Goal: Information Seeking & Learning: Learn about a topic

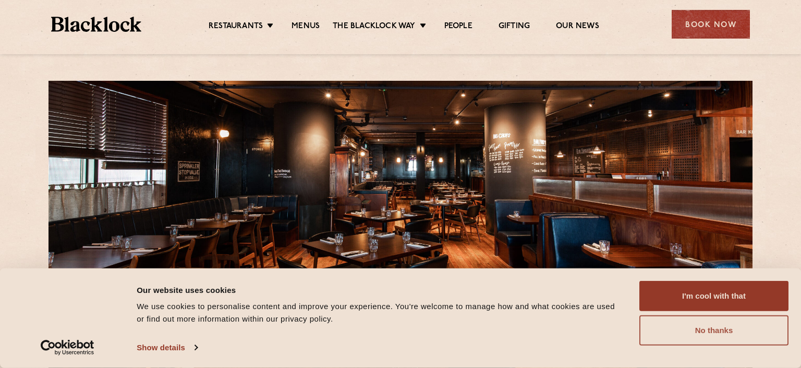
click at [669, 324] on button "No thanks" at bounding box center [714, 331] width 149 height 30
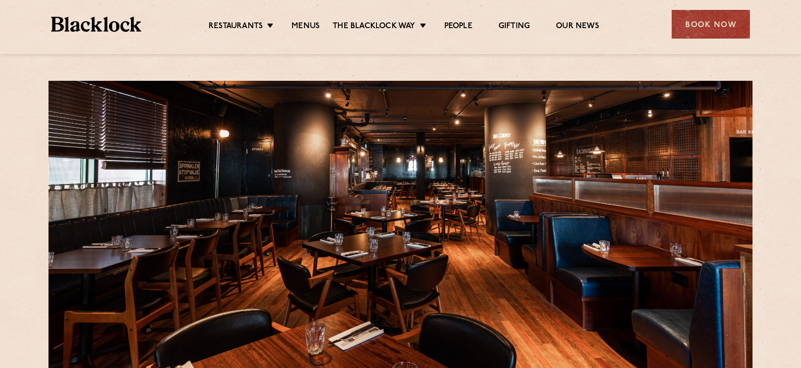
click at [303, 21] on ul "Restaurants Soho City Shoreditch Covent Garden Canary Wharf Manchester Birmingh…" at bounding box center [403, 24] width 525 height 17
click at [308, 28] on link "Menus" at bounding box center [306, 26] width 28 height 11
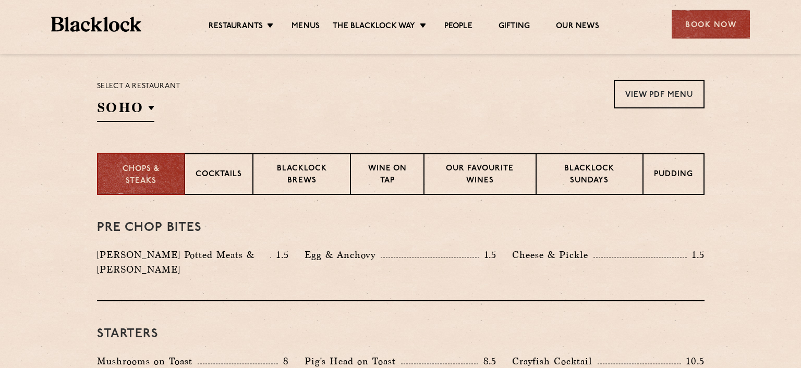
scroll to position [330, 0]
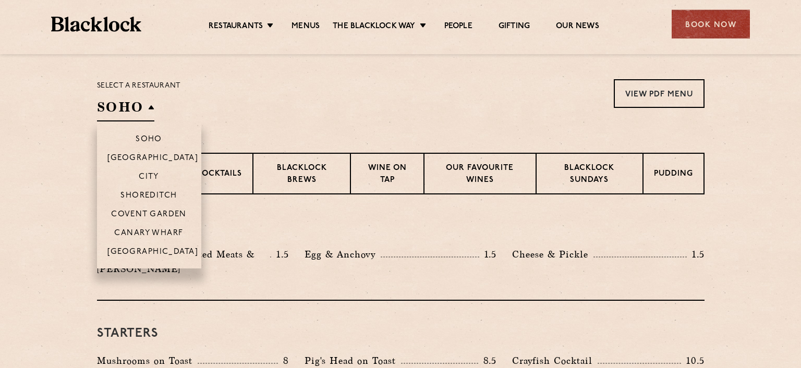
click at [139, 227] on li "Canary Wharf" at bounding box center [149, 232] width 104 height 19
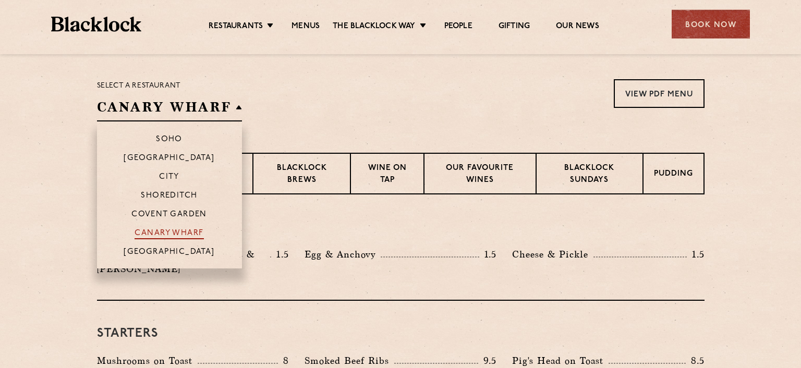
click at [168, 231] on p "Canary Wharf" at bounding box center [169, 234] width 69 height 10
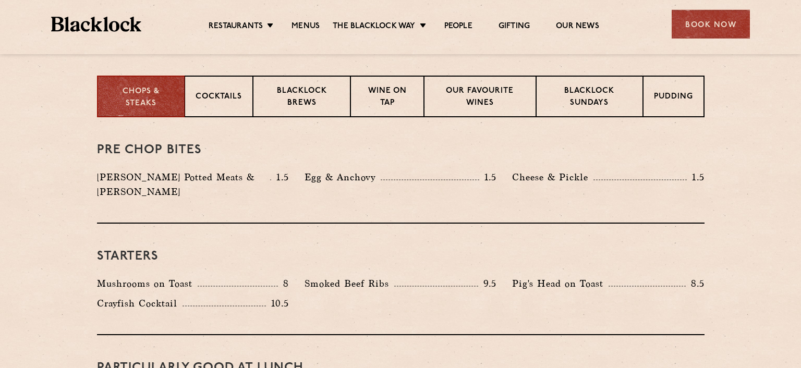
scroll to position [408, 0]
click at [151, 178] on p "Blacklock Potted Meats & Kimchi" at bounding box center [184, 184] width 174 height 29
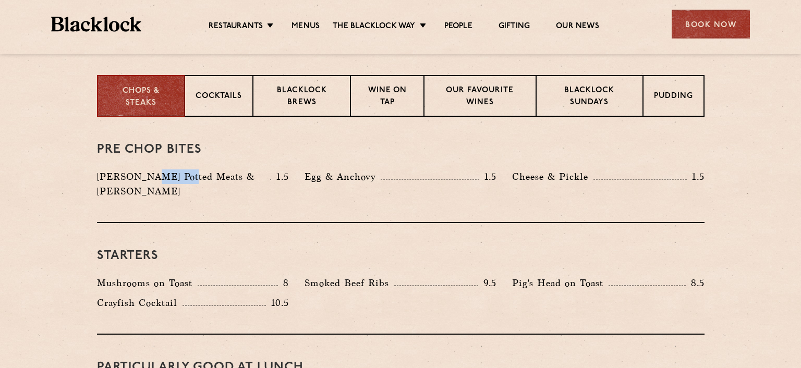
click at [151, 178] on p "Blacklock Potted Meats & Kimchi" at bounding box center [184, 184] width 174 height 29
click at [101, 276] on p "Mushrooms on Toast" at bounding box center [147, 283] width 101 height 15
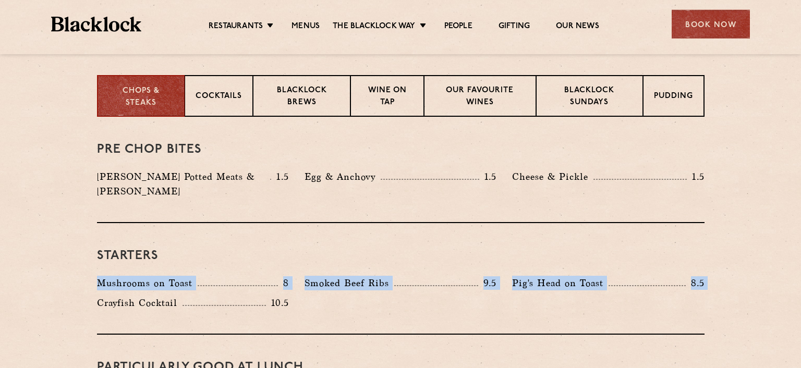
drag, startPoint x: 101, startPoint y: 273, endPoint x: 112, endPoint y: 294, distance: 23.1
click at [112, 294] on div "Mushrooms on Toast 8 Smoked Beef Ribs 9.5 Pig's Head on Toast 8.5 10.5" at bounding box center [400, 296] width 623 height 40
click at [112, 296] on p "Crayfish Cocktail" at bounding box center [140, 303] width 86 height 15
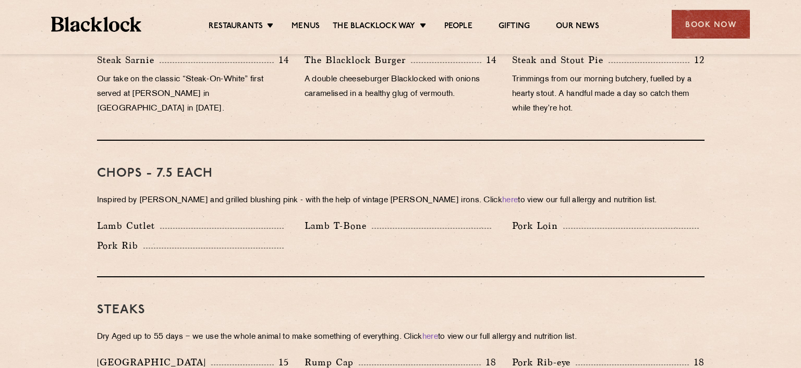
scroll to position [769, 0]
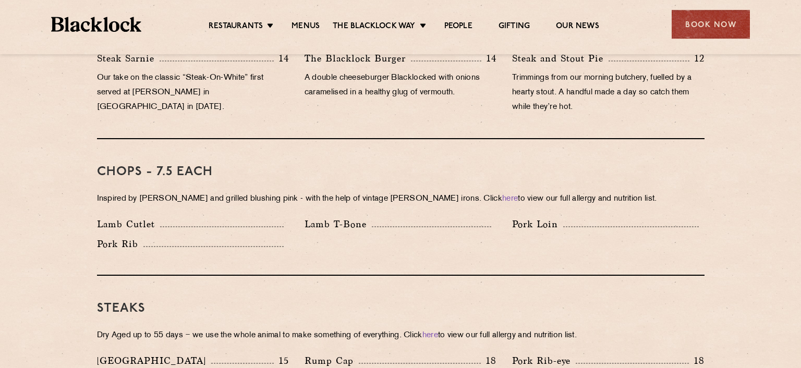
click at [174, 192] on p "Inspired by Joe Beef and grilled blushing pink - with the help of vintage Black…" at bounding box center [401, 199] width 608 height 15
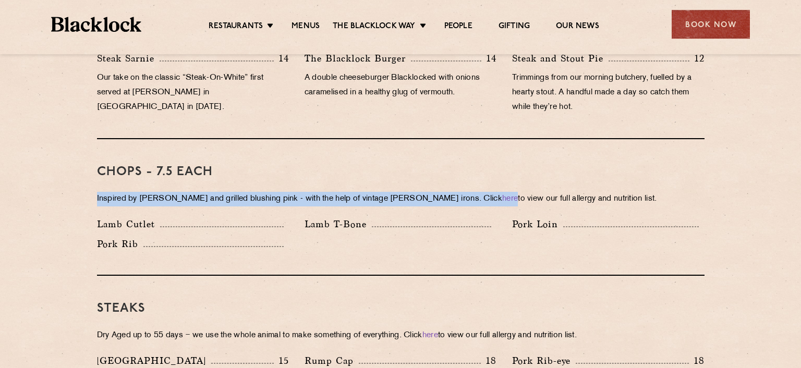
click at [174, 192] on p "Inspired by Joe Beef and grilled blushing pink - with the help of vintage Black…" at bounding box center [401, 199] width 608 height 15
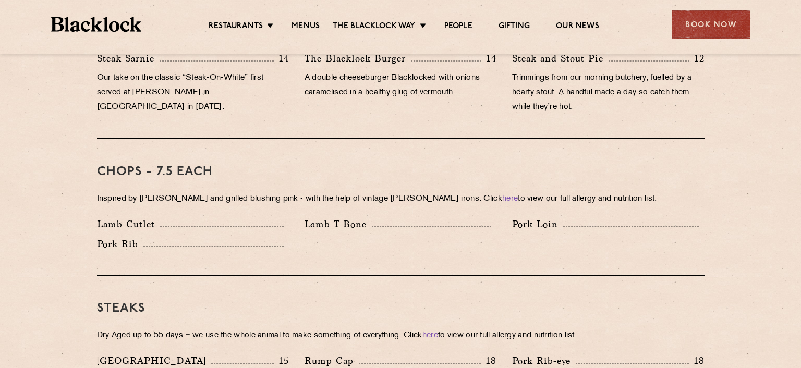
click at [160, 165] on h3 "Chops - 7.5 each" at bounding box center [401, 172] width 608 height 14
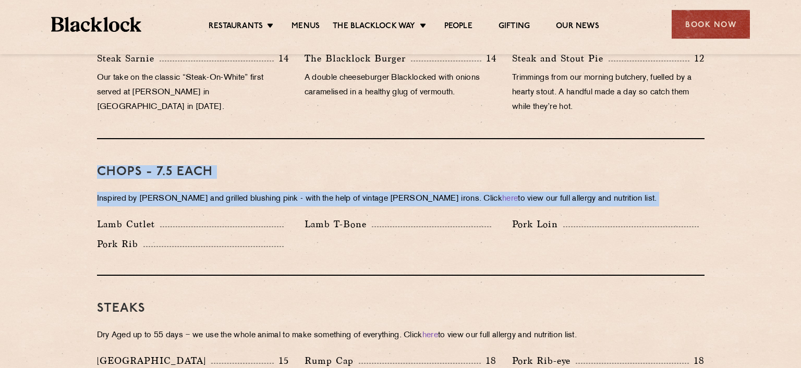
drag, startPoint x: 160, startPoint y: 155, endPoint x: 138, endPoint y: 209, distance: 57.3
click at [138, 209] on div "Chops - 7.5 each Inspired by Joe Beef and grilled blushing pink - with the help…" at bounding box center [401, 207] width 608 height 137
click at [138, 217] on p "Lamb Cutlet" at bounding box center [128, 224] width 63 height 15
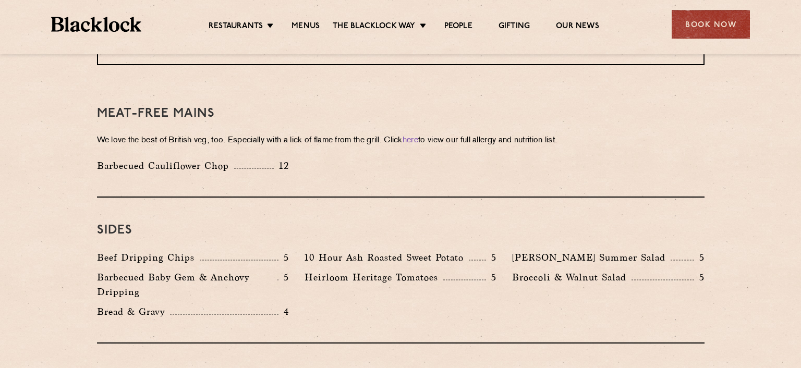
scroll to position [1479, 0]
click at [138, 249] on p "Beef Dripping Chips" at bounding box center [148, 256] width 103 height 15
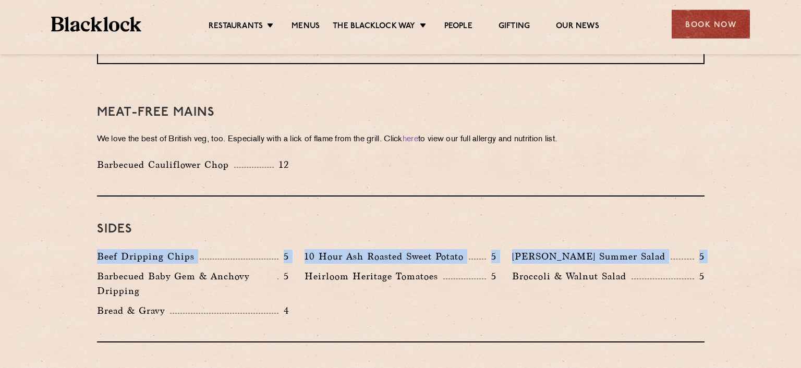
drag, startPoint x: 138, startPoint y: 223, endPoint x: 129, endPoint y: 241, distance: 19.8
click at [129, 249] on div "Beef Dripping Chips 5 10 Hour Ash Roasted Sweet Potato 5 Roy's Summer Salad 5 B…" at bounding box center [400, 286] width 623 height 74
click at [129, 269] on p "Barbecued Baby Gem & Anchovy Dripping" at bounding box center [187, 283] width 180 height 29
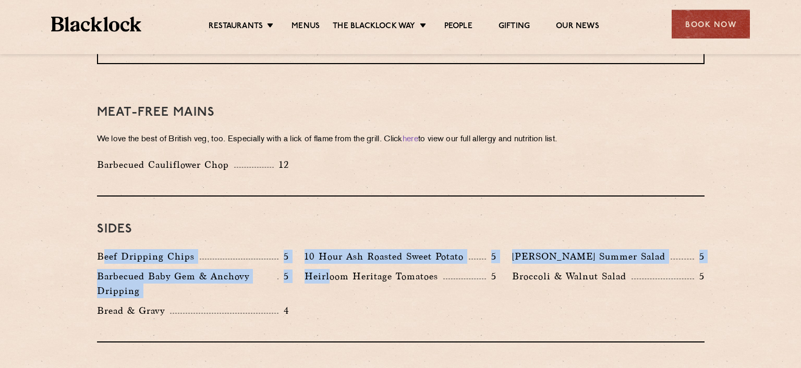
drag, startPoint x: 103, startPoint y: 221, endPoint x: 334, endPoint y: 267, distance: 235.0
click at [334, 267] on div "Beef Dripping Chips 5 10 Hour Ash Roasted Sweet Potato 5 Roy's Summer Salad 5 B…" at bounding box center [400, 286] width 623 height 74
click at [334, 269] on div "Heirloom Heritage Tomatoes 5" at bounding box center [401, 286] width 208 height 34
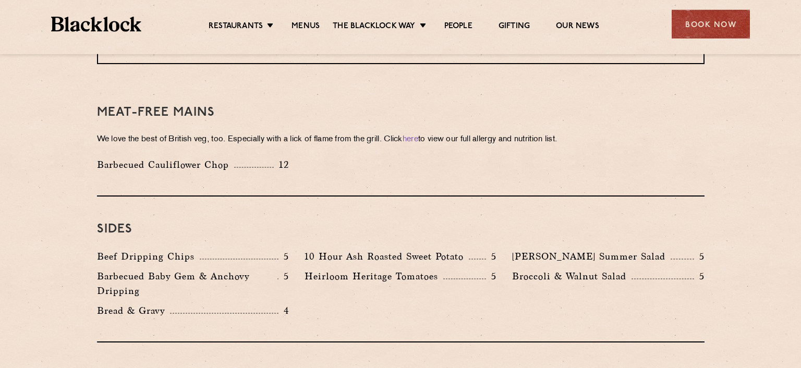
click at [124, 249] on p "Beef Dripping Chips" at bounding box center [148, 256] width 103 height 15
click at [312, 269] on p "Heirloom Heritage Tomatoes" at bounding box center [374, 276] width 139 height 15
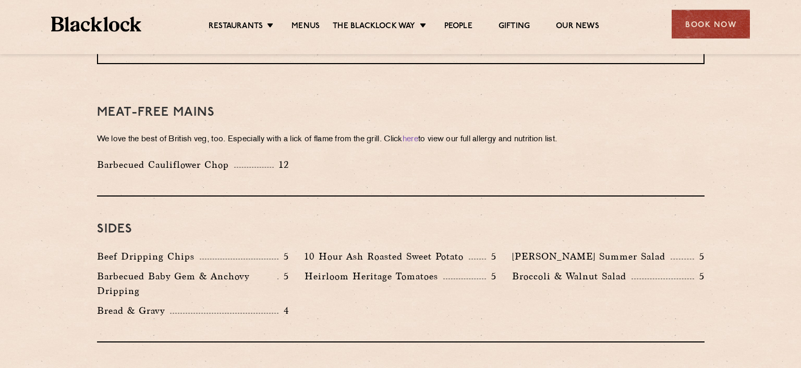
click at [312, 269] on p "Heirloom Heritage Tomatoes" at bounding box center [374, 276] width 139 height 15
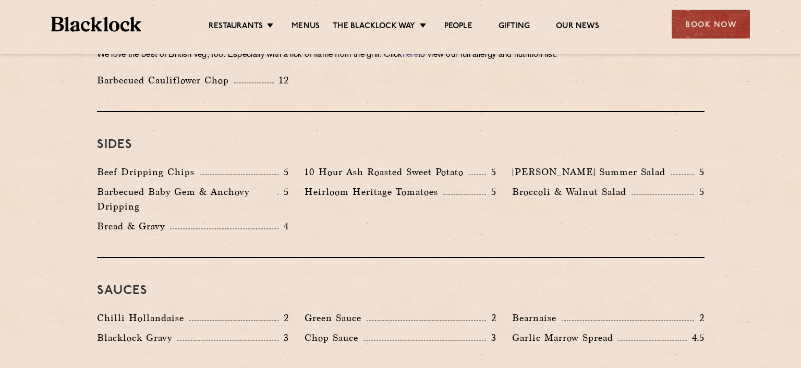
scroll to position [1568, 0]
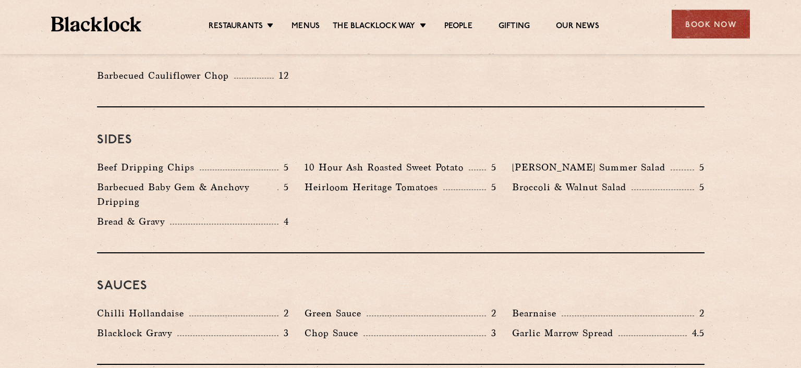
click at [254, 326] on div "Blacklock Gravy 3" at bounding box center [193, 333] width 192 height 15
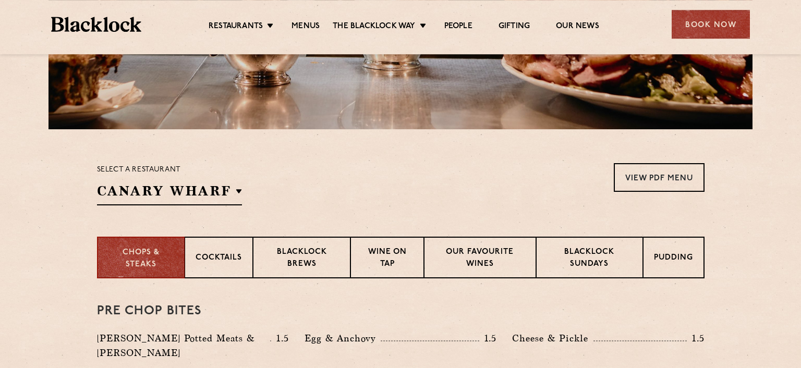
scroll to position [308, 0]
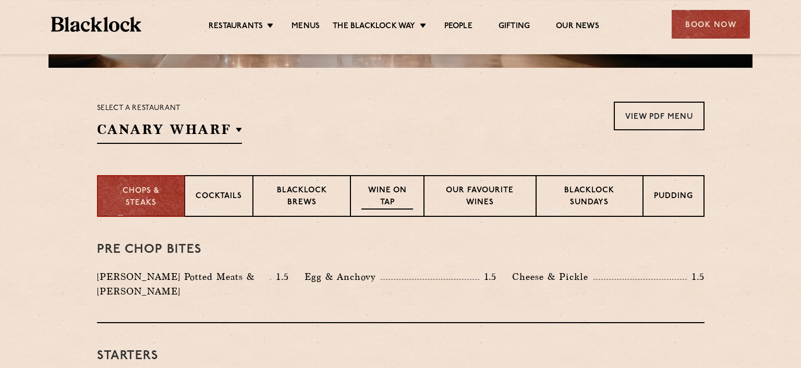
click at [360, 191] on div "Wine on Tap" at bounding box center [387, 196] width 73 height 42
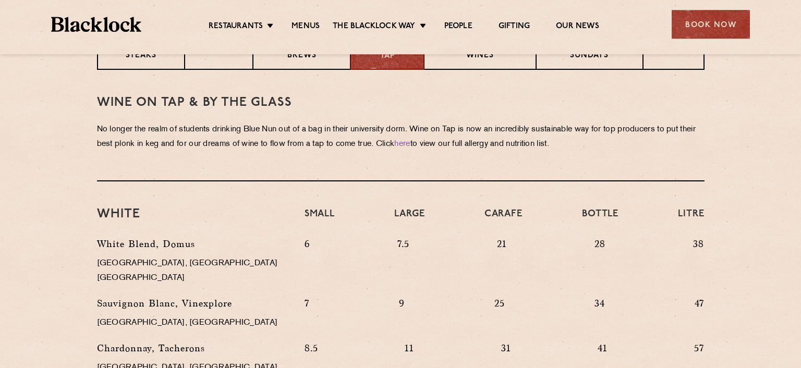
scroll to position [388, 0]
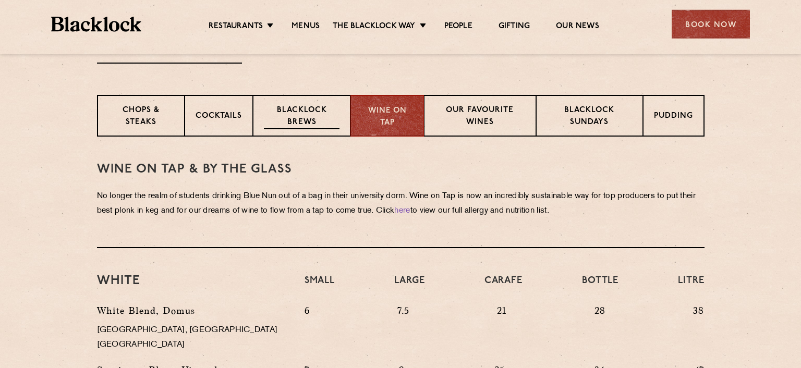
click at [332, 127] on p "Blacklock Brews" at bounding box center [302, 117] width 76 height 25
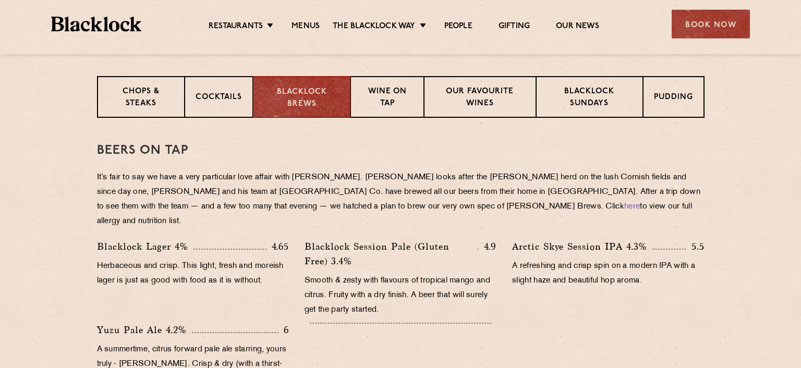
scroll to position [406, 0]
click at [221, 108] on div "Cocktails" at bounding box center [219, 98] width 68 height 42
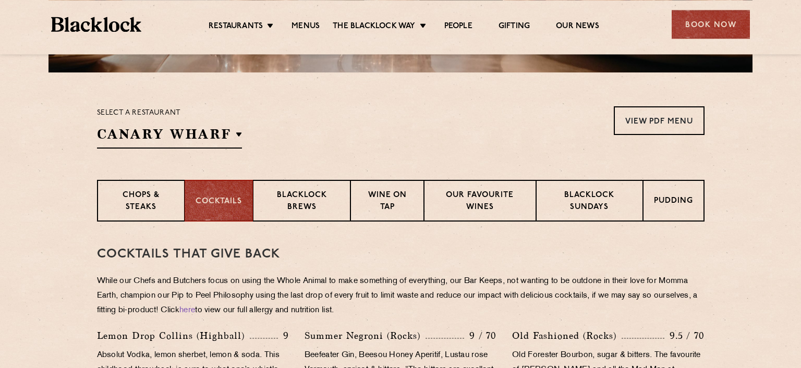
scroll to position [252, 0]
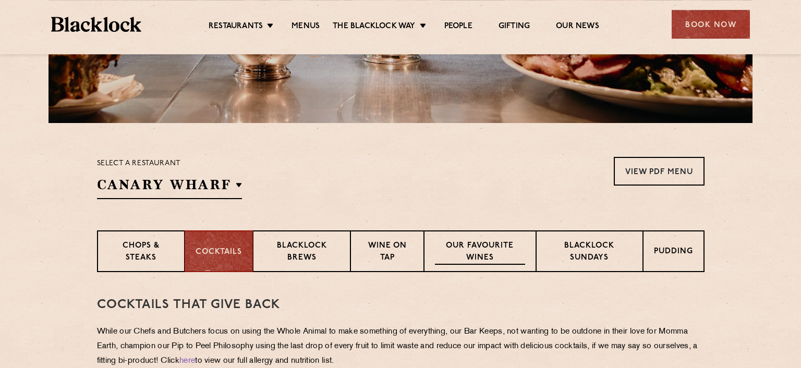
click at [489, 246] on p "Our favourite wines" at bounding box center [480, 252] width 90 height 25
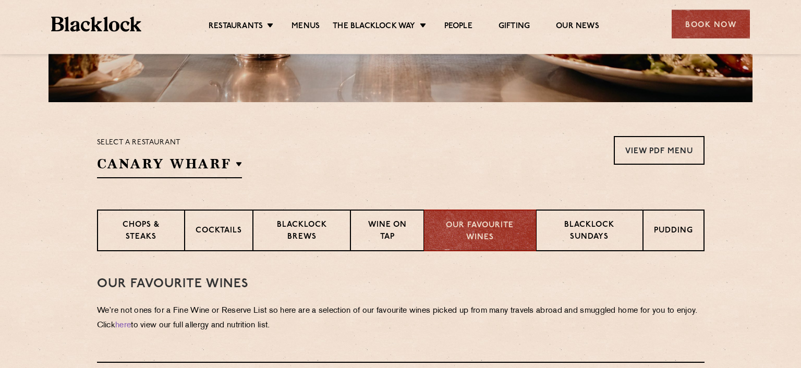
scroll to position [282, 0]
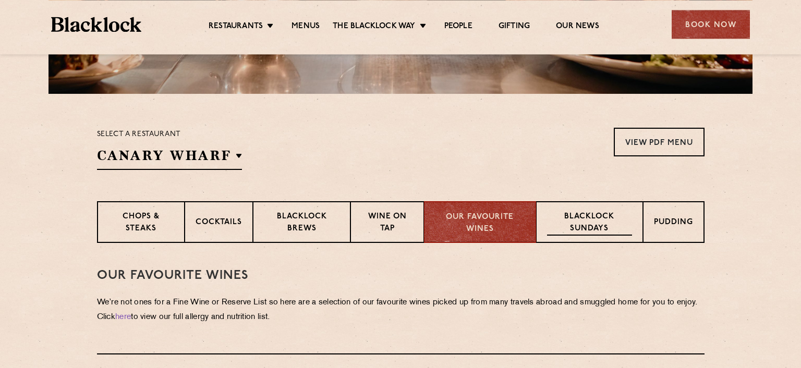
click at [575, 222] on p "Blacklock Sundays" at bounding box center [589, 223] width 85 height 25
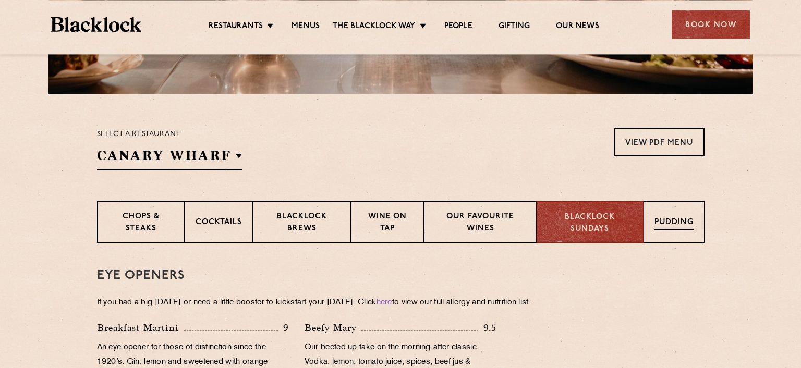
scroll to position [281, 0]
click at [656, 225] on p "Pudding" at bounding box center [674, 224] width 39 height 13
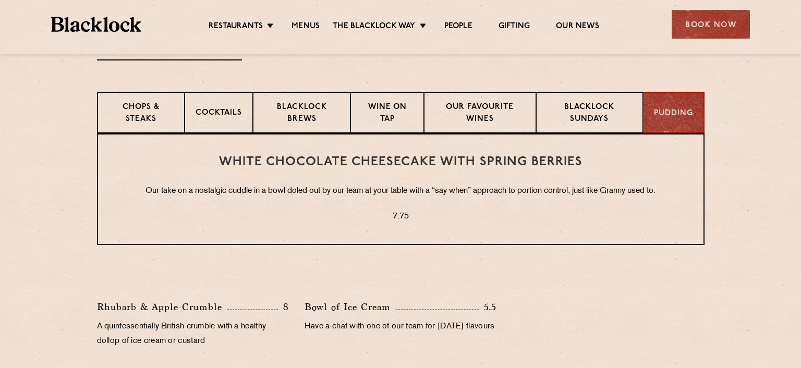
scroll to position [386, 0]
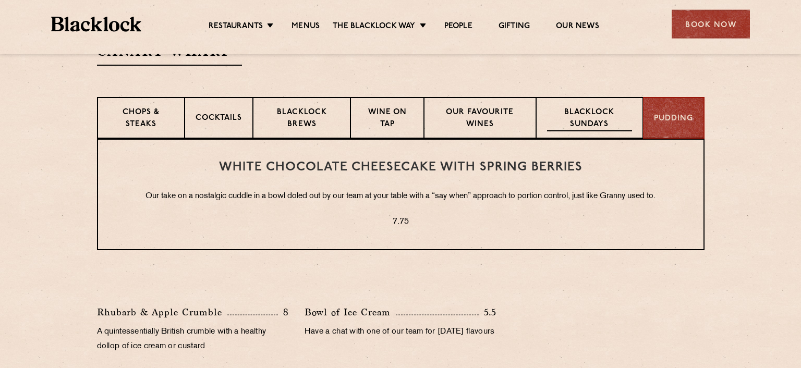
click at [583, 107] on p "Blacklock Sundays" at bounding box center [589, 119] width 85 height 25
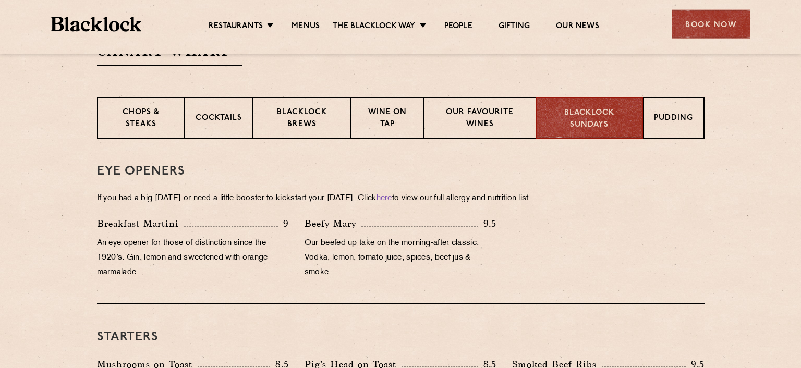
click at [265, 203] on p "If you had a big Saturday or need a little booster to kickstart your Sunday. Cl…" at bounding box center [401, 198] width 608 height 15
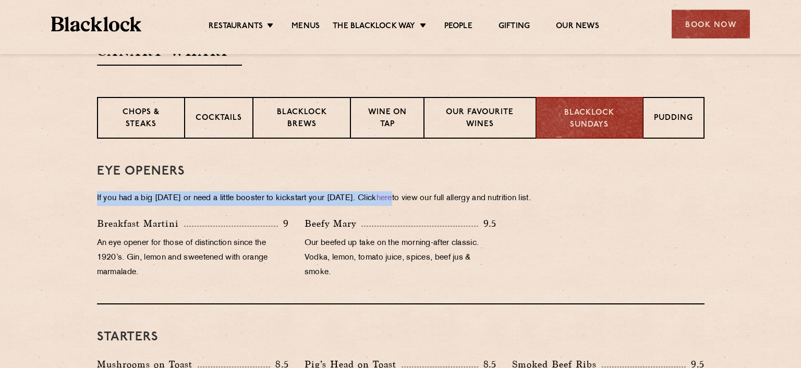
click at [265, 203] on p "If you had a big Saturday or need a little booster to kickstart your Sunday. Cl…" at bounding box center [401, 198] width 608 height 15
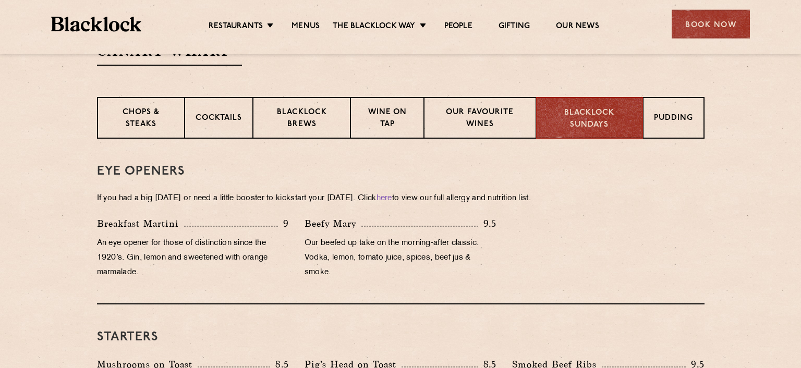
click at [259, 257] on p "An eye opener for those of distinction since the 1920’s. Gin, lemon and sweeten…" at bounding box center [193, 258] width 192 height 44
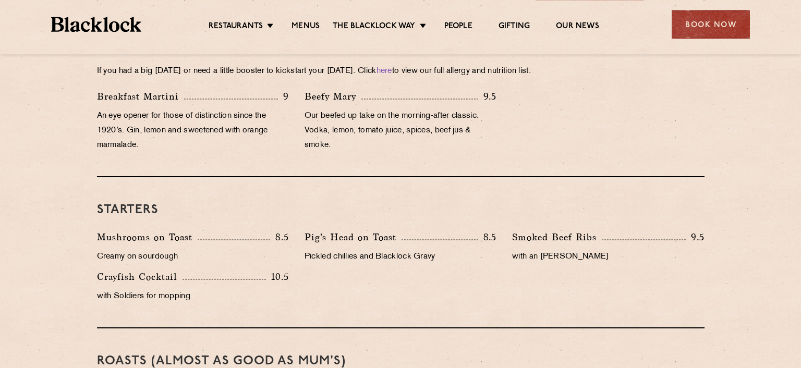
scroll to position [520, 0]
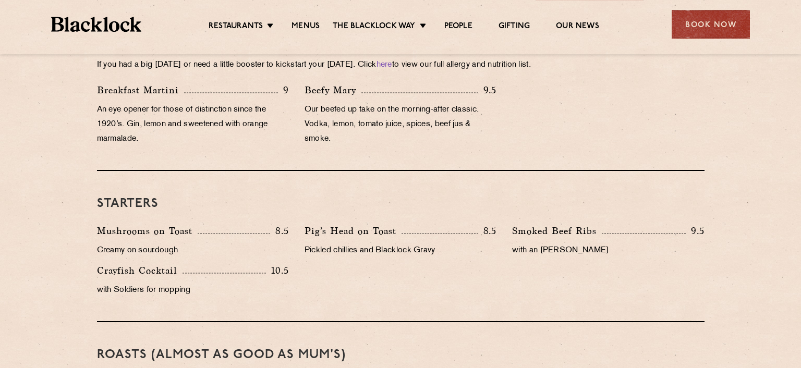
click at [199, 234] on div "Mushrooms on Toast 8.5" at bounding box center [193, 231] width 192 height 15
click at [186, 277] on div "Crayfish Cocktail 10.5" at bounding box center [193, 270] width 192 height 15
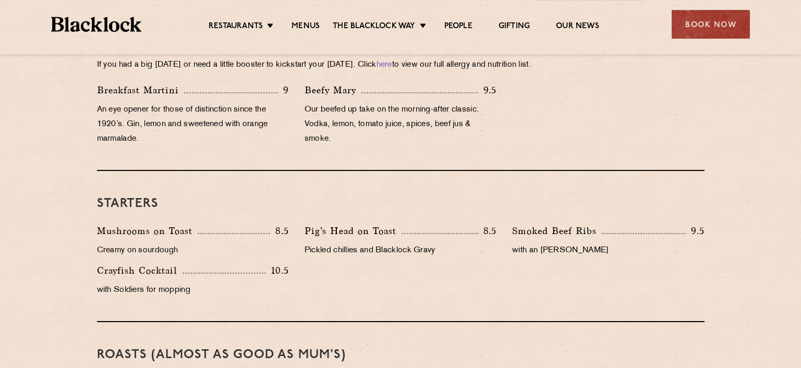
click at [186, 277] on div "Crayfish Cocktail 10.5" at bounding box center [193, 270] width 192 height 15
click at [331, 259] on div "Pig’s Head on Toast 8.5 Pickled chillies and Blacklock Gravy" at bounding box center [401, 244] width 208 height 40
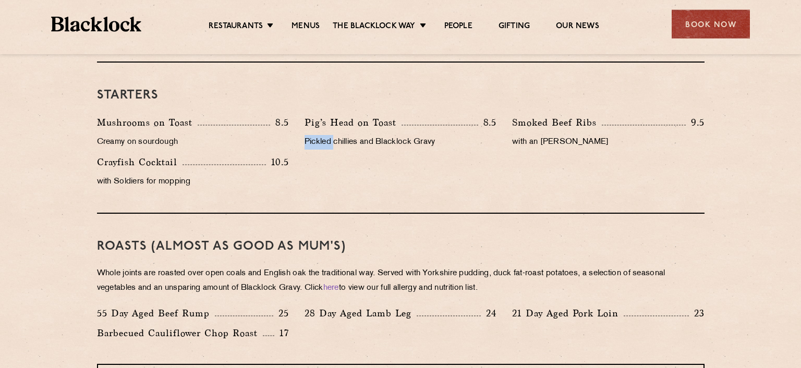
scroll to position [631, 0]
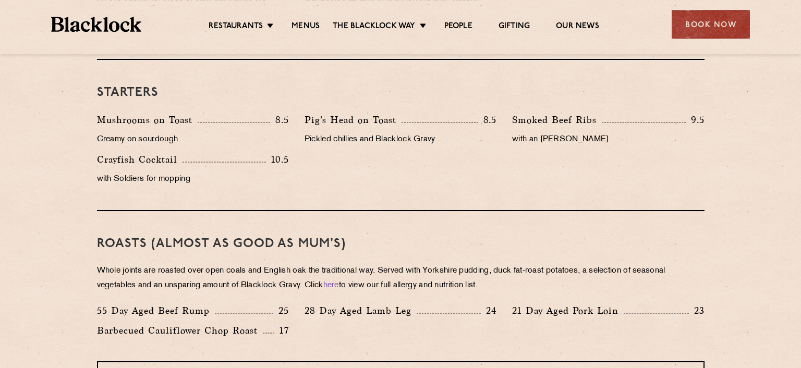
click at [331, 259] on div "Roasts (Almost as good as Mum's) Whole joints are roasted over open coals and E…" at bounding box center [401, 286] width 608 height 150
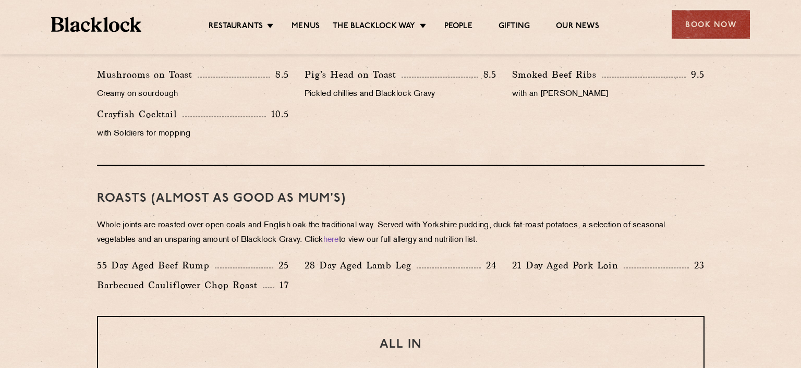
scroll to position [724, 0]
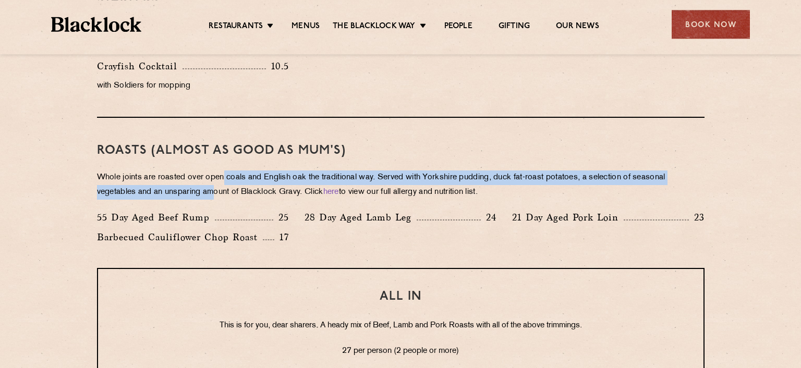
drag, startPoint x: 225, startPoint y: 178, endPoint x: 218, endPoint y: 193, distance: 17.0
click at [218, 193] on p "Whole joints are roasted over open coals and English oak the traditional way. S…" at bounding box center [401, 185] width 608 height 29
drag, startPoint x: 218, startPoint y: 193, endPoint x: 221, endPoint y: 182, distance: 11.9
click at [221, 182] on p "Whole joints are roasted over open coals and English oak the traditional way. S…" at bounding box center [401, 185] width 608 height 29
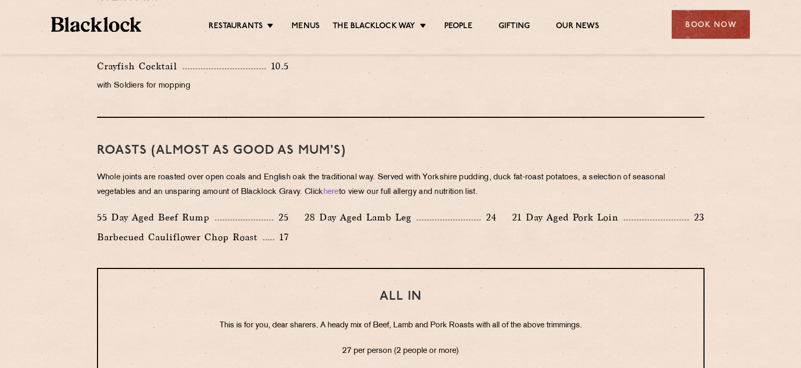
click at [221, 182] on p "Whole joints are roasted over open coals and English oak the traditional way. S…" at bounding box center [401, 185] width 608 height 29
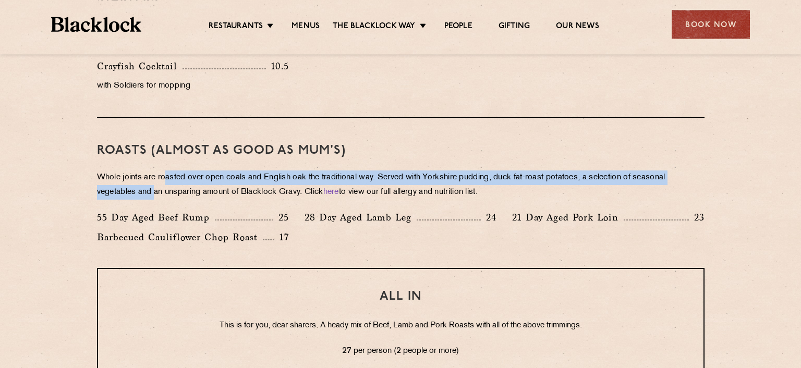
drag, startPoint x: 165, startPoint y: 176, endPoint x: 153, endPoint y: 198, distance: 24.7
click at [153, 198] on p "Whole joints are roasted over open coals and English oak the traditional way. S…" at bounding box center [401, 185] width 608 height 29
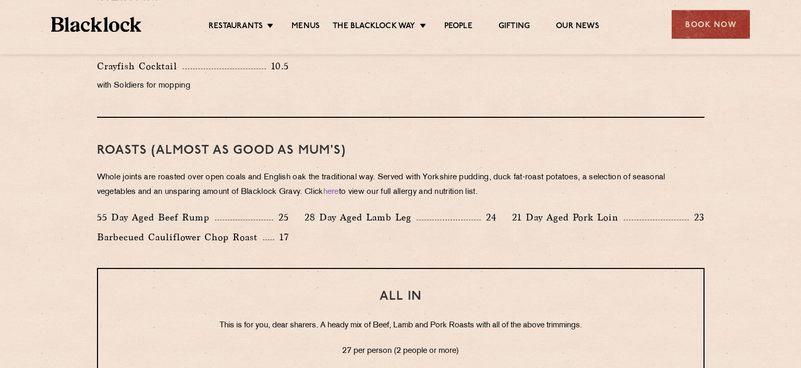
click at [153, 198] on p "Whole joints are roasted over open coals and English oak the traditional way. S…" at bounding box center [401, 185] width 608 height 29
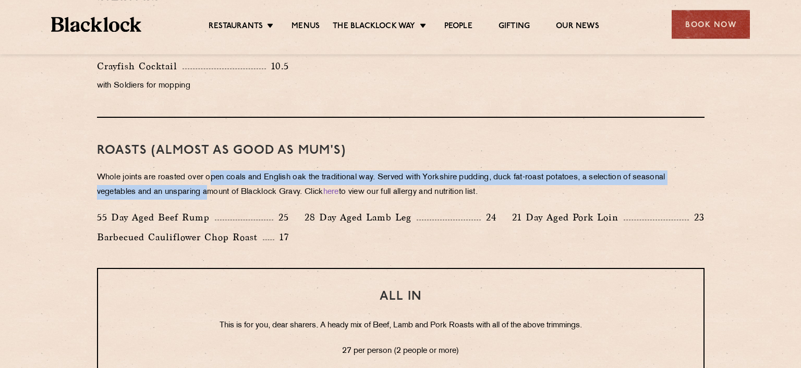
drag, startPoint x: 210, startPoint y: 193, endPoint x: 213, endPoint y: 173, distance: 20.6
click at [213, 173] on p "Whole joints are roasted over open coals and English oak the traditional way. S…" at bounding box center [401, 185] width 608 height 29
drag, startPoint x: 213, startPoint y: 173, endPoint x: 200, endPoint y: 199, distance: 29.6
click at [200, 199] on p "Whole joints are roasted over open coals and English oak the traditional way. S…" at bounding box center [401, 185] width 608 height 29
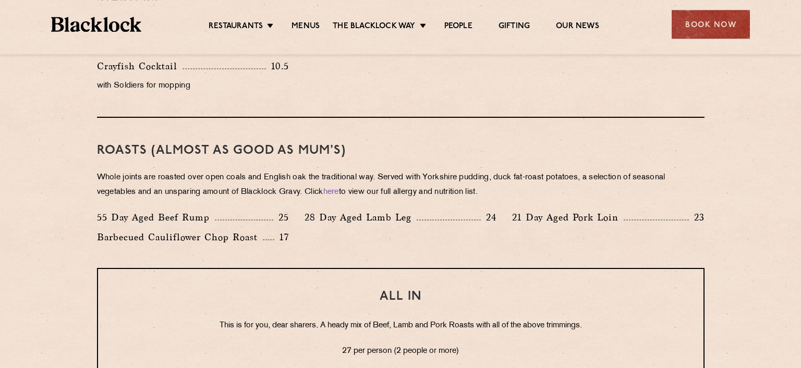
click at [200, 199] on p "Whole joints are roasted over open coals and English oak the traditional way. S…" at bounding box center [401, 185] width 608 height 29
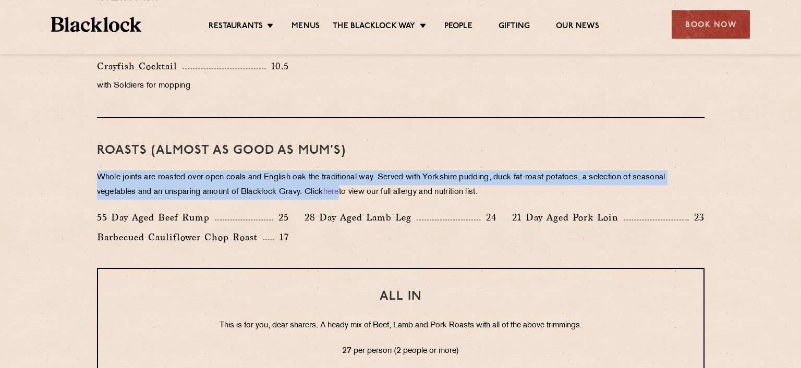
click at [200, 199] on p "Whole joints are roasted over open coals and English oak the traditional way. S…" at bounding box center [401, 185] width 608 height 29
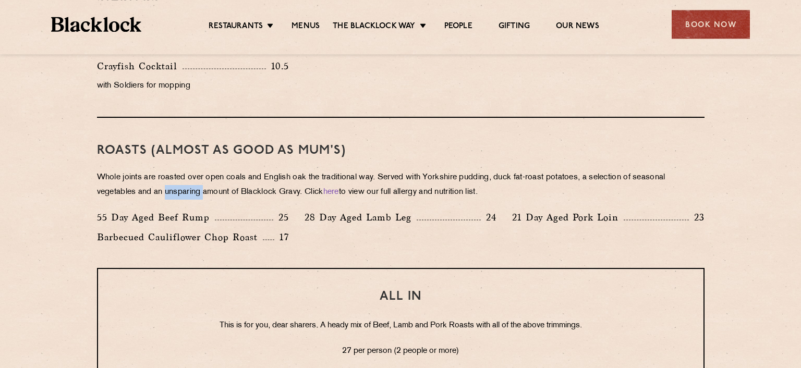
click at [200, 199] on p "Whole joints are roasted over open coals and English oak the traditional way. S…" at bounding box center [401, 185] width 608 height 29
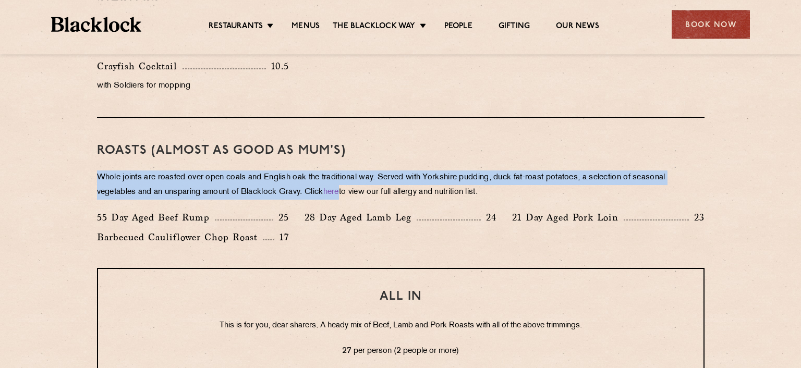
click at [200, 199] on p "Whole joints are roasted over open coals and English oak the traditional way. S…" at bounding box center [401, 185] width 608 height 29
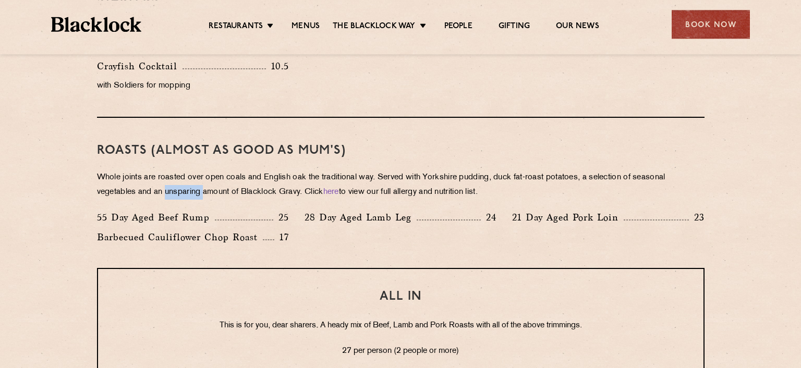
click at [200, 199] on p "Whole joints are roasted over open coals and English oak the traditional way. S…" at bounding box center [401, 185] width 608 height 29
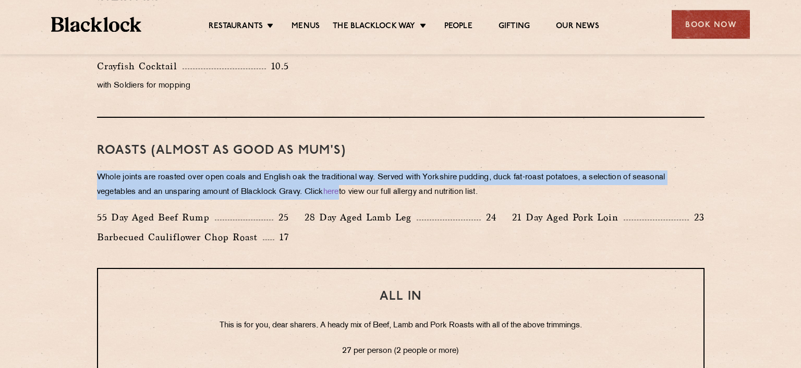
click at [200, 199] on p "Whole joints are roasted over open coals and English oak the traditional way. S…" at bounding box center [401, 185] width 608 height 29
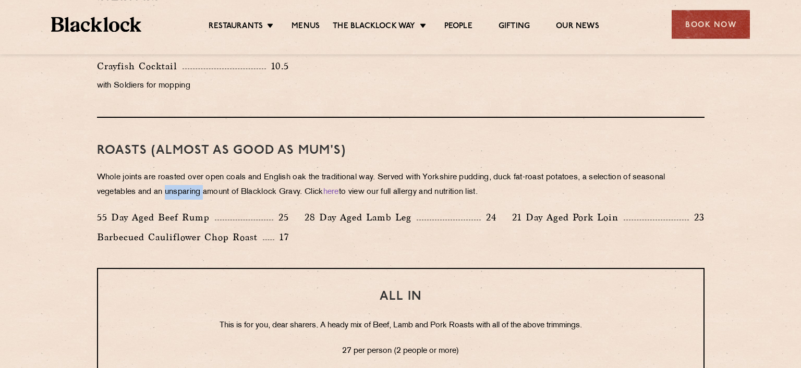
click at [200, 199] on p "Whole joints are roasted over open coals and English oak the traditional way. S…" at bounding box center [401, 185] width 608 height 29
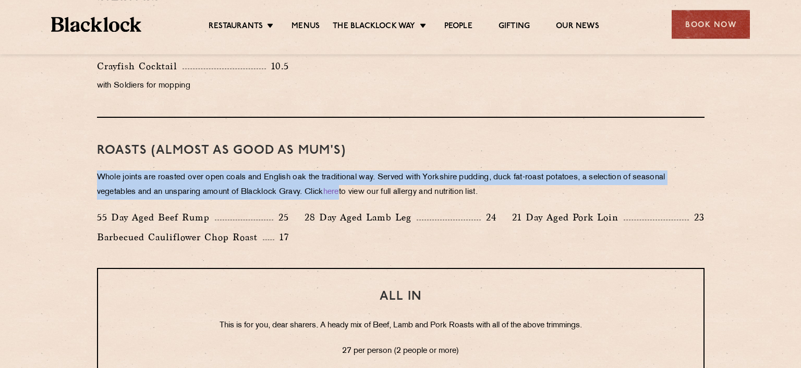
click at [200, 199] on p "Whole joints are roasted over open coals and English oak the traditional way. S…" at bounding box center [401, 185] width 608 height 29
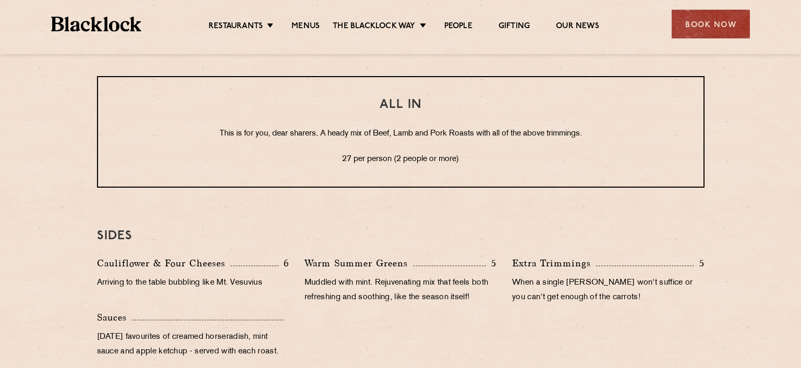
scroll to position [921, 0]
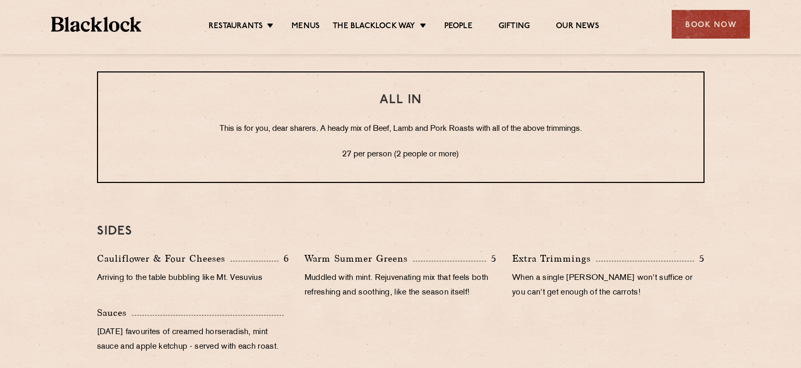
click at [160, 225] on h3 "SIDES" at bounding box center [401, 232] width 608 height 14
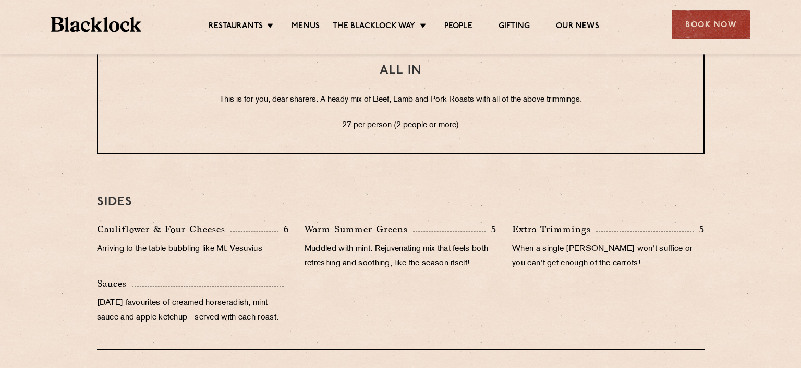
scroll to position [1006, 0]
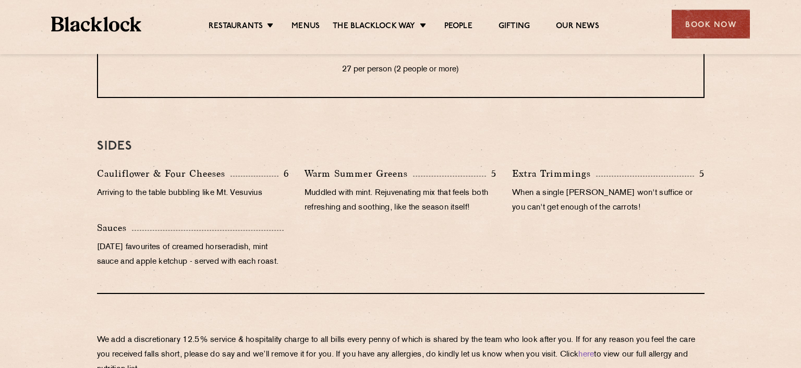
click at [153, 242] on p "Sunday favourites of creamed horseradish, mint sauce and apple ketchup - served…" at bounding box center [193, 254] width 192 height 29
drag, startPoint x: 153, startPoint y: 242, endPoint x: 160, endPoint y: 225, distance: 18.5
click at [160, 225] on div "Sauces Sunday favourites of creamed horseradish, mint sauce and apple ketchup -…" at bounding box center [193, 248] width 208 height 54
click at [160, 225] on div "Sauces" at bounding box center [193, 228] width 192 height 15
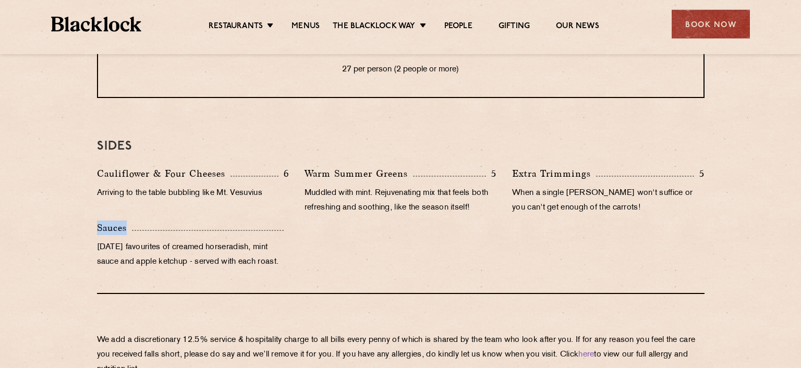
click at [160, 225] on div "Sauces" at bounding box center [193, 228] width 192 height 15
drag, startPoint x: 160, startPoint y: 225, endPoint x: 150, endPoint y: 246, distance: 23.4
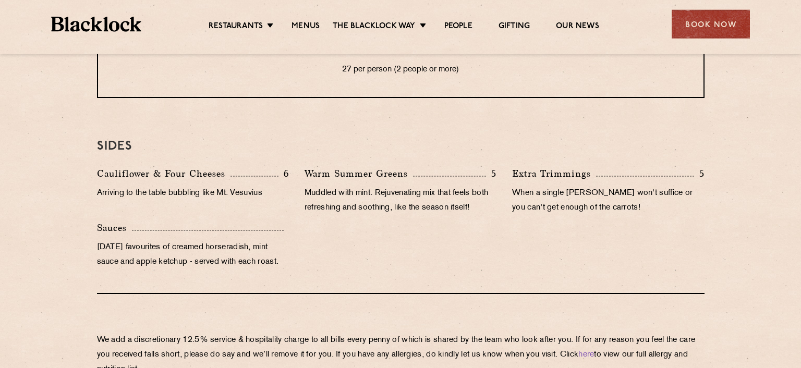
click at [150, 246] on div "Sauces Sunday favourites of creamed horseradish, mint sauce and apple ketchup -…" at bounding box center [193, 248] width 208 height 54
click at [150, 246] on p "Sunday favourites of creamed horseradish, mint sauce and apple ketchup - served…" at bounding box center [193, 254] width 192 height 29
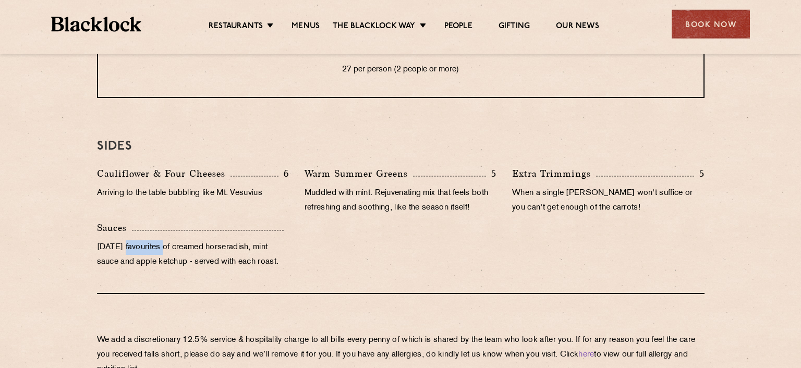
click at [150, 246] on p "Sunday favourites of creamed horseradish, mint sauce and apple ketchup - served…" at bounding box center [193, 254] width 192 height 29
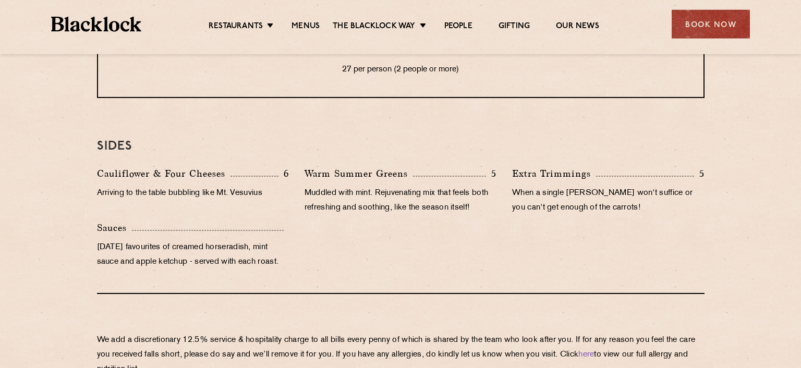
click at [150, 246] on p "Sunday favourites of creamed horseradish, mint sauce and apple ketchup - served…" at bounding box center [193, 254] width 192 height 29
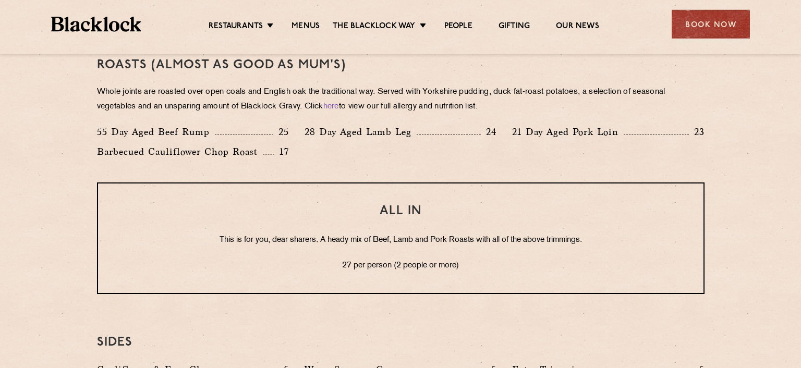
scroll to position [809, 0]
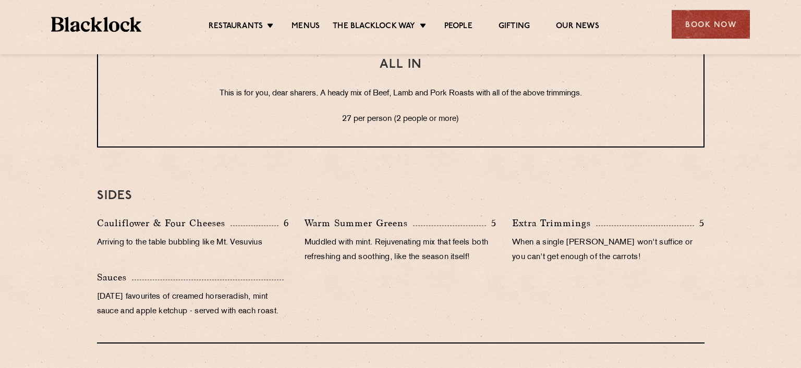
click at [150, 246] on p "Arriving to the table bubbling like Mt. Vesuvius" at bounding box center [193, 243] width 192 height 15
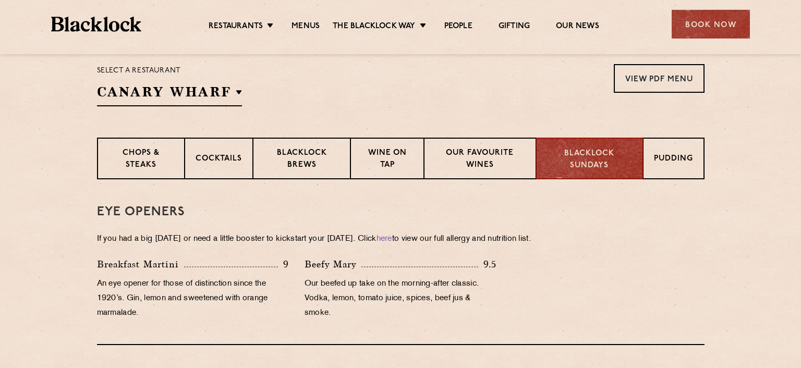
scroll to position [341, 0]
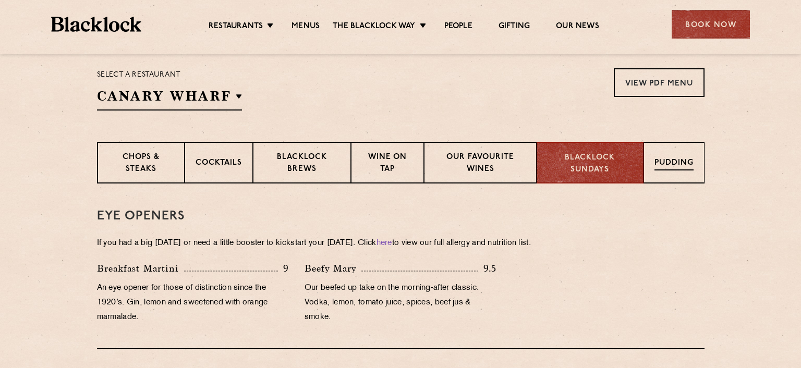
click at [680, 149] on div "Pudding" at bounding box center [674, 163] width 61 height 42
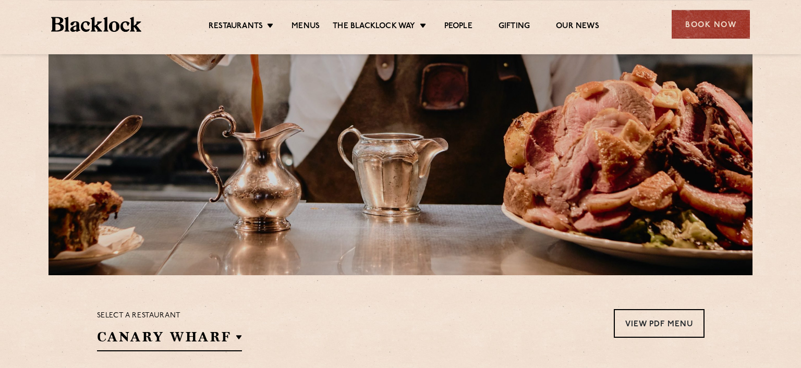
scroll to position [0, 0]
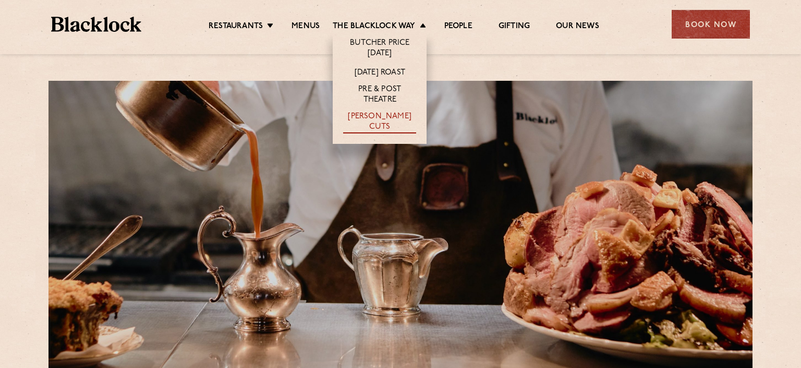
click at [368, 125] on link "[PERSON_NAME] Cuts" at bounding box center [379, 123] width 73 height 22
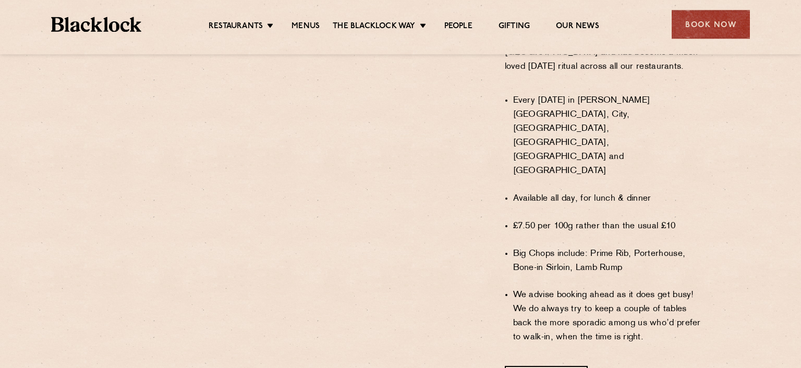
scroll to position [747, 0]
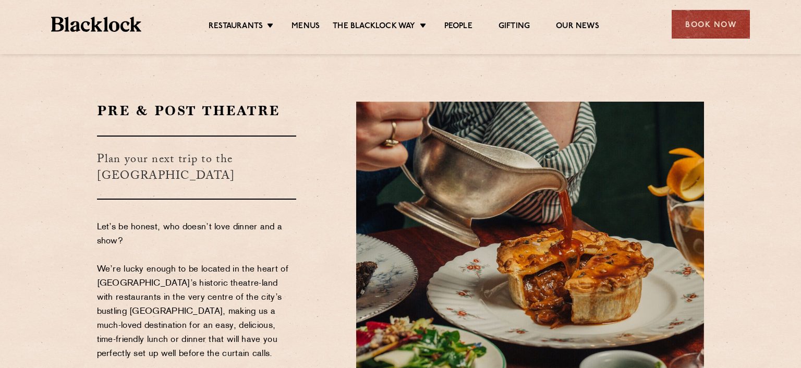
click at [224, 221] on p "Let’s be honest, who doesn’t love dinner and a show? We’re lucky enough to be l…" at bounding box center [197, 362] width 200 height 282
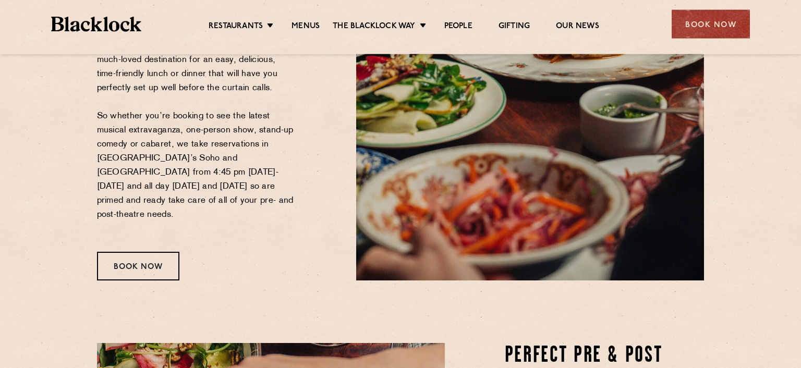
scroll to position [270, 0]
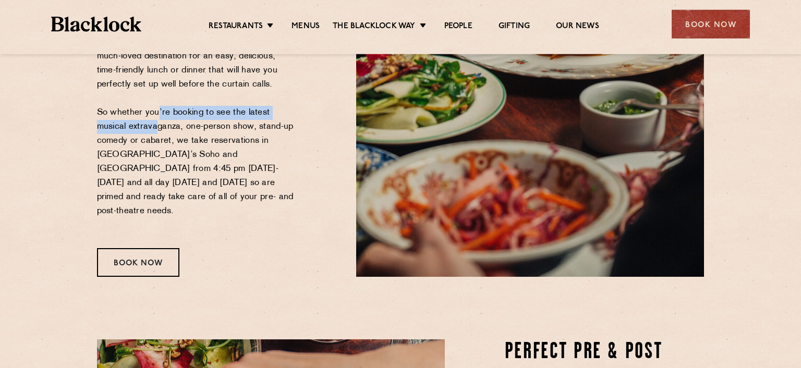
drag, startPoint x: 153, startPoint y: 106, endPoint x: 155, endPoint y: 101, distance: 5.6
click at [155, 101] on p "Let’s be honest, who doesn’t love dinner and a show? We’re lucky enough to be l…" at bounding box center [197, 92] width 200 height 282
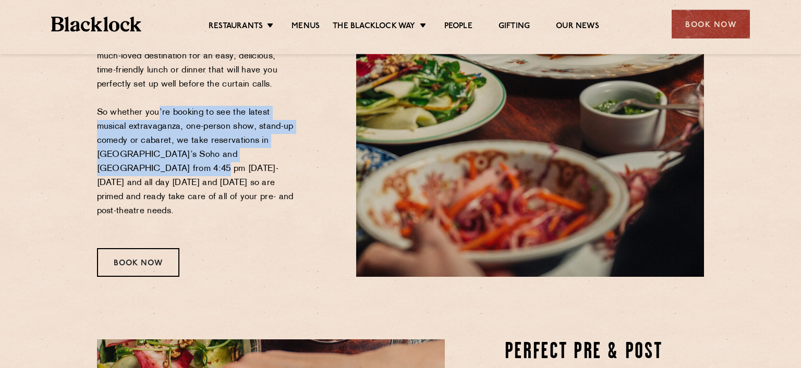
drag, startPoint x: 155, startPoint y: 101, endPoint x: 140, endPoint y: 156, distance: 57.3
click at [140, 156] on p "Let’s be honest, who doesn’t love dinner and a show? We’re lucky enough to be l…" at bounding box center [197, 92] width 200 height 282
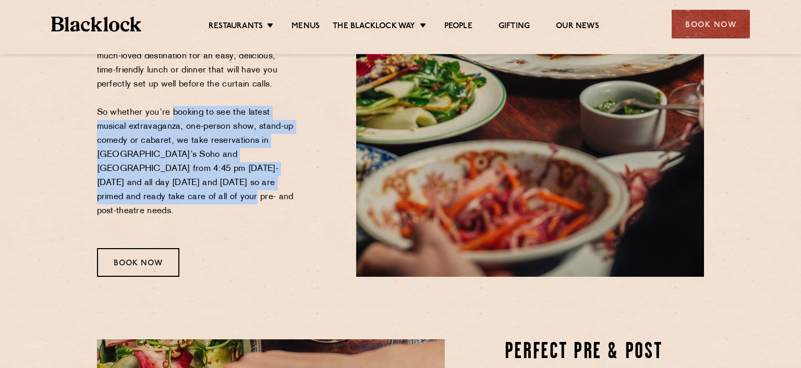
drag, startPoint x: 166, startPoint y: 93, endPoint x: 142, endPoint y: 177, distance: 87.3
click at [142, 177] on p "Let’s be honest, who doesn’t love dinner and a show? We’re lucky enough to be l…" at bounding box center [197, 92] width 200 height 282
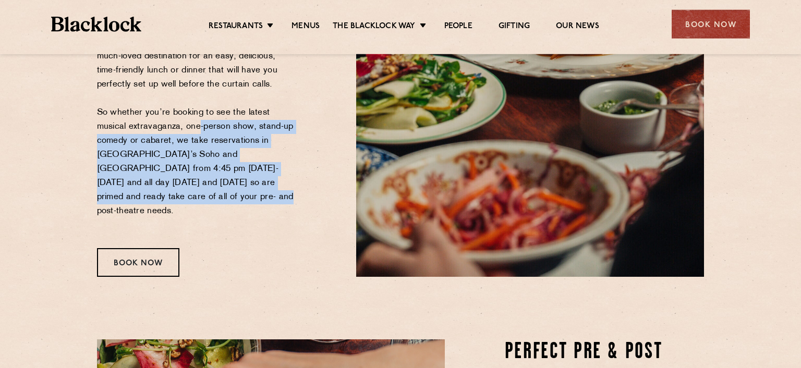
drag, startPoint x: 175, startPoint y: 179, endPoint x: 193, endPoint y: 110, distance: 71.6
click at [193, 110] on p "Let’s be honest, who doesn’t love dinner and a show? We’re lucky enough to be l…" at bounding box center [197, 92] width 200 height 282
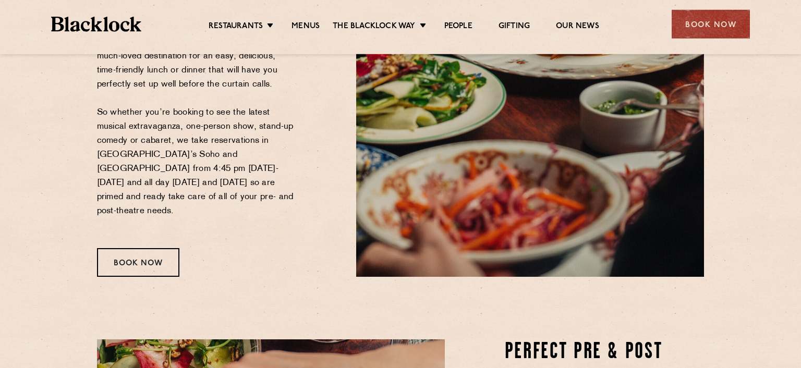
click at [193, 110] on p "Let’s be honest, who doesn’t love dinner and a show? We’re lucky enough to be l…" at bounding box center [197, 92] width 200 height 282
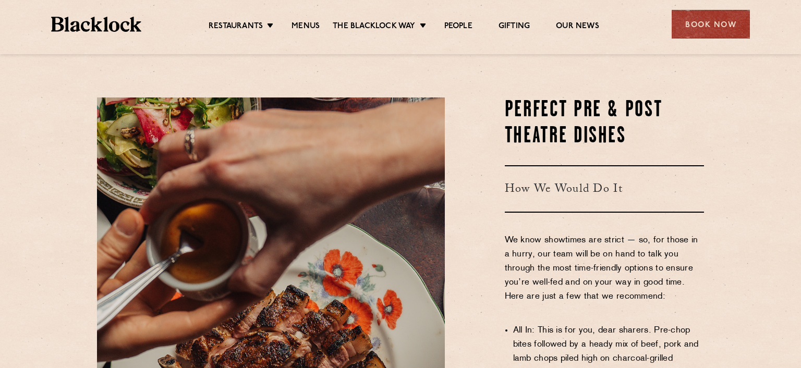
scroll to position [512, 0]
click at [543, 233] on p "We know showtimes are strict — so, for those in a hurry, our team will be on ha…" at bounding box center [605, 275] width 200 height 85
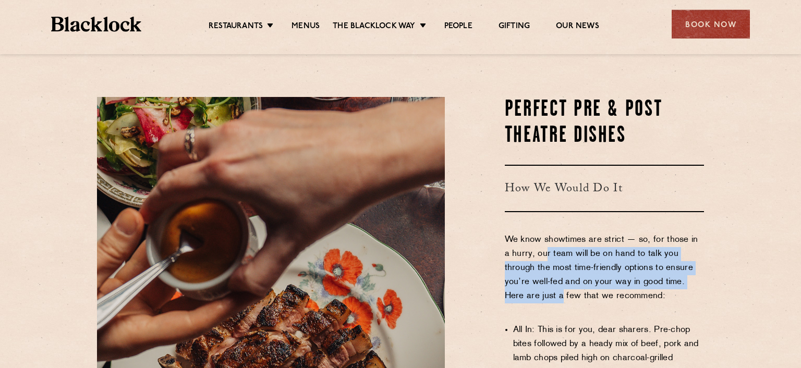
drag, startPoint x: 538, startPoint y: 219, endPoint x: 524, endPoint y: 269, distance: 51.9
click at [524, 269] on p "We know showtimes are strict — so, for those in a hurry, our team will be on ha…" at bounding box center [605, 275] width 200 height 85
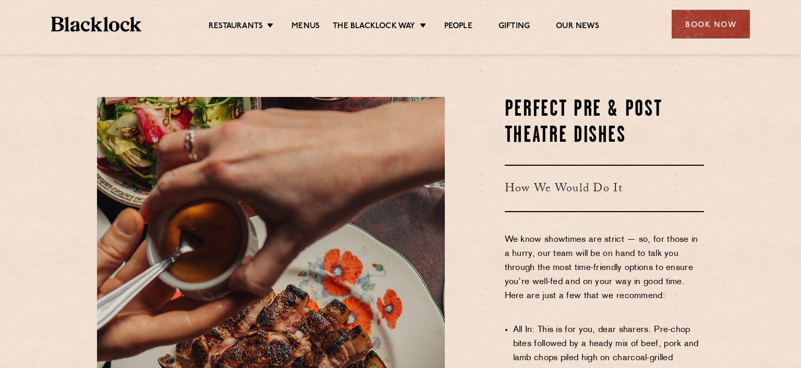
click at [524, 269] on p "We know showtimes are strict — so, for those in a hurry, our team will be on ha…" at bounding box center [605, 275] width 200 height 85
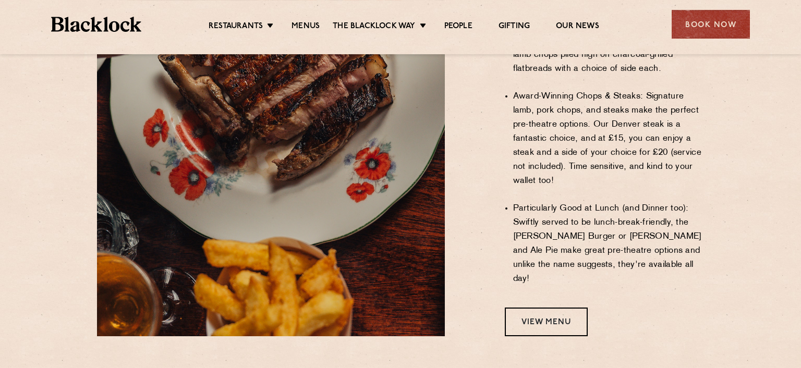
scroll to position [816, 0]
click at [541, 308] on link "View Menu" at bounding box center [546, 322] width 83 height 29
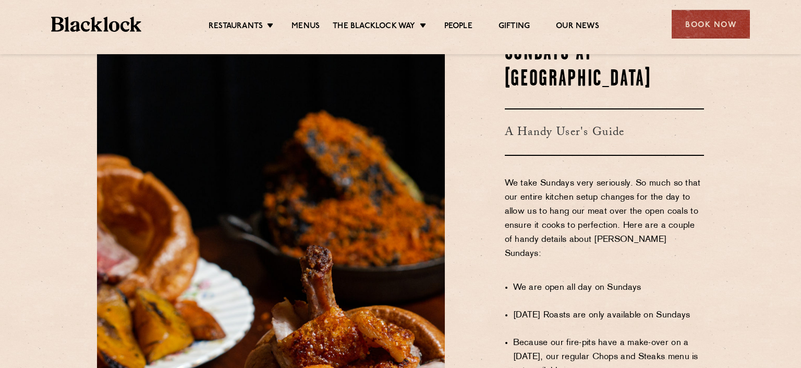
scroll to position [635, 0]
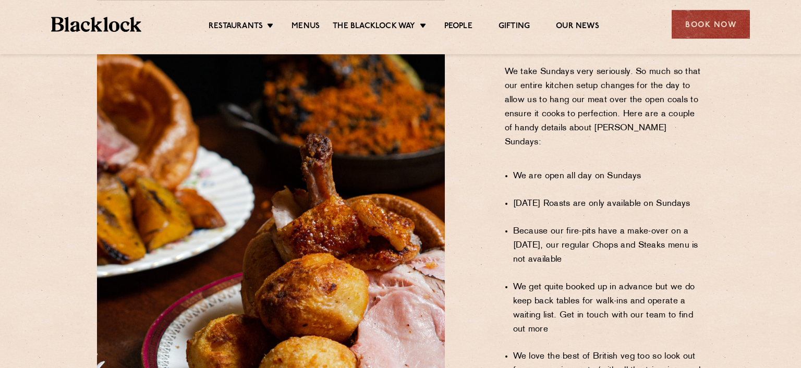
click at [561, 156] on ul "We are open all day on Sundays [DATE] Roasts are only available on Sundays Beca…" at bounding box center [608, 344] width 191 height 376
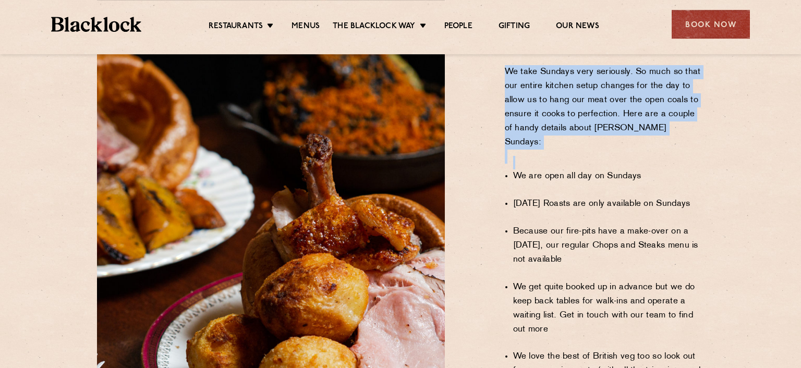
drag, startPoint x: 561, startPoint y: 125, endPoint x: 573, endPoint y: 93, distance: 33.8
click at [573, 93] on div "Sundays at Blacklock A Handy User's Guide We take Sundays very seriously. So mu…" at bounding box center [583, 248] width 260 height 639
click at [573, 93] on p "We take Sundays very seriously. So much so that our entire kitchen setup change…" at bounding box center [605, 114] width 200 height 99
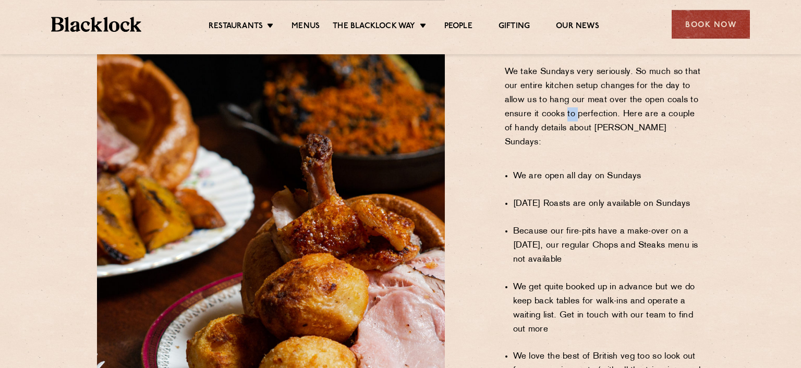
click at [573, 93] on p "We take Sundays very seriously. So much so that our entire kitchen setup change…" at bounding box center [605, 114] width 200 height 99
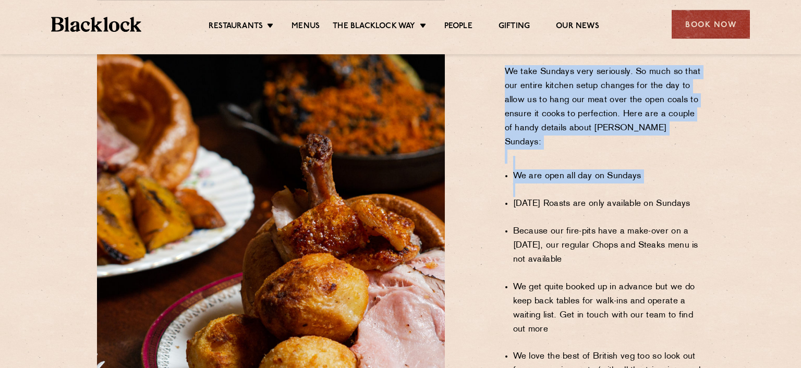
drag, startPoint x: 573, startPoint y: 93, endPoint x: 547, endPoint y: 164, distance: 75.6
click at [547, 164] on div "Sundays at Blacklock A Handy User's Guide We take Sundays very seriously. So mu…" at bounding box center [583, 248] width 260 height 639
click at [547, 197] on li "Sunday Roasts are only available on Sundays" at bounding box center [608, 204] width 191 height 14
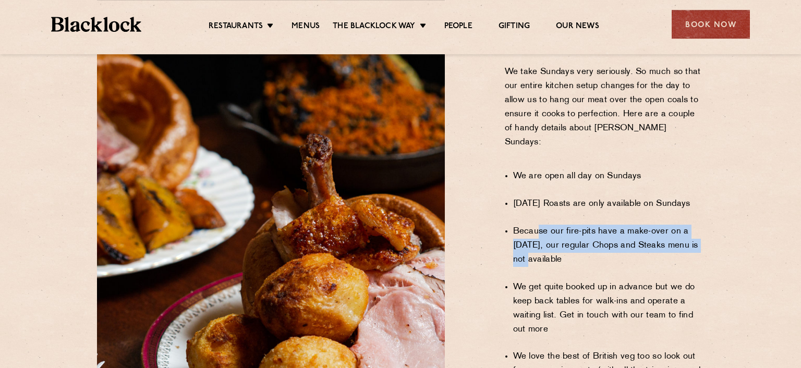
drag, startPoint x: 536, startPoint y: 190, endPoint x: 528, endPoint y: 217, distance: 27.7
click at [528, 225] on li "Because our fire-pits have a make-over on a Sunday, our regular Chops and Steak…" at bounding box center [608, 246] width 191 height 42
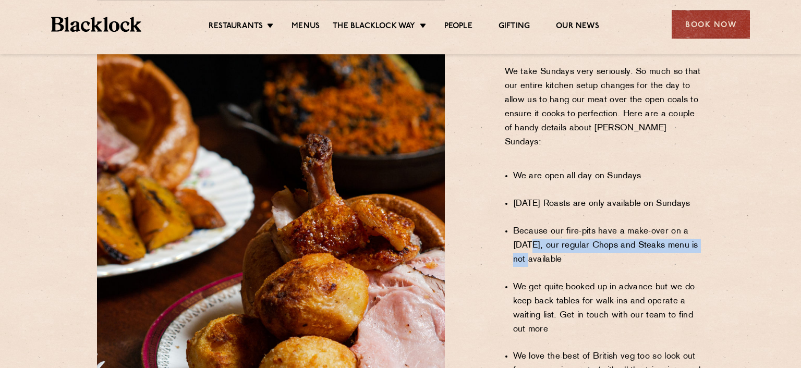
drag, startPoint x: 528, startPoint y: 217, endPoint x: 534, endPoint y: 198, distance: 20.3
click at [534, 225] on li "Because our fire-pits have a make-over on a Sunday, our regular Chops and Steak…" at bounding box center [608, 246] width 191 height 42
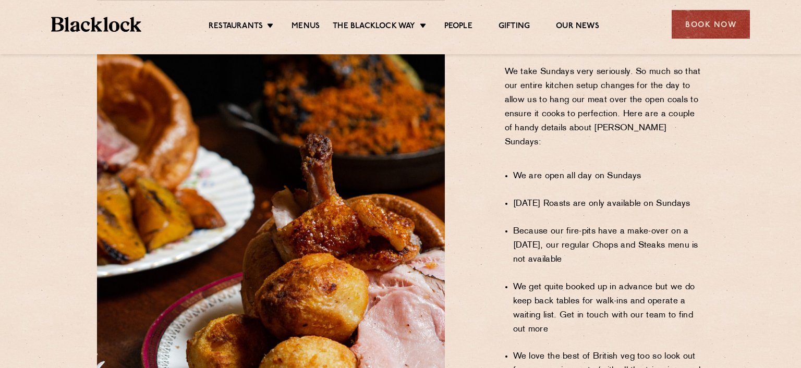
click at [534, 225] on li "Because our fire-pits have a make-over on a Sunday, our regular Chops and Steak…" at bounding box center [608, 246] width 191 height 42
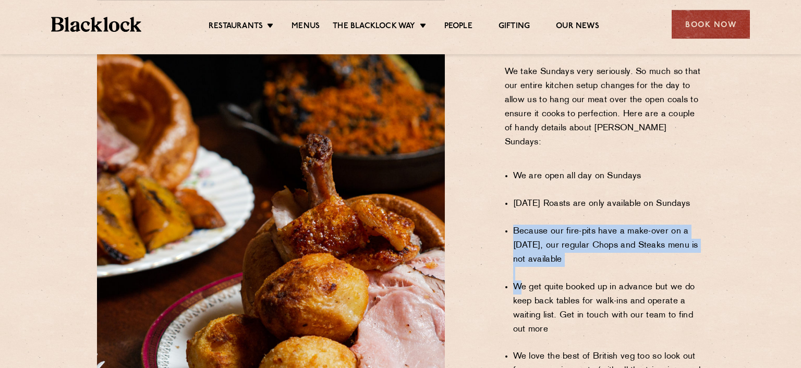
drag, startPoint x: 521, startPoint y: 234, endPoint x: 522, endPoint y: 254, distance: 19.9
click at [522, 254] on ul "We are open all day on Sundays Sunday Roasts are only available on Sundays Beca…" at bounding box center [608, 344] width 191 height 376
click at [522, 281] on li "We get quite booked up in advance but we do keep back tables for walk-ins and o…" at bounding box center [608, 309] width 191 height 56
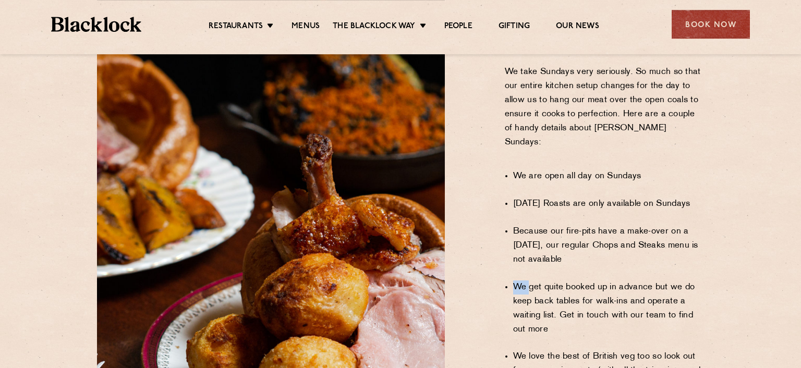
click at [522, 281] on li "We get quite booked up in advance but we do keep back tables for walk-ins and o…" at bounding box center [608, 309] width 191 height 56
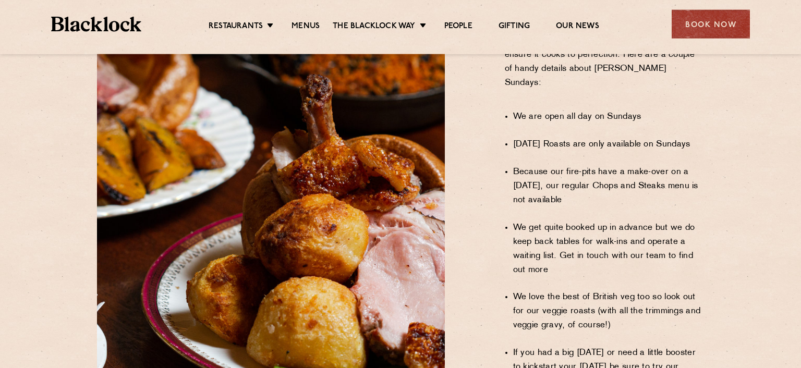
scroll to position [697, 0]
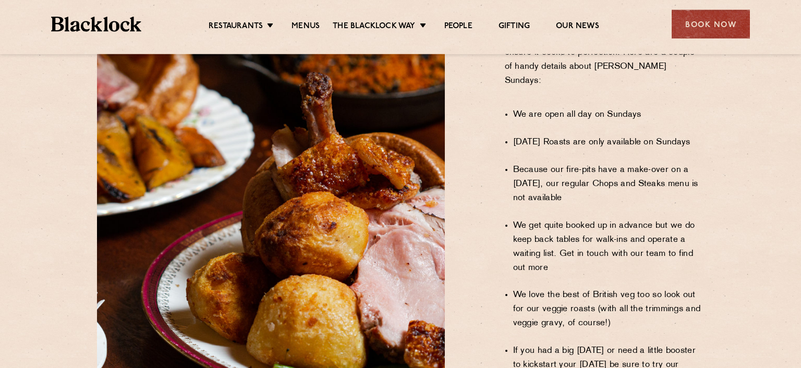
click at [544, 288] on li "We love the best of British veg too so look out for our veggie roasts (with all…" at bounding box center [608, 309] width 191 height 42
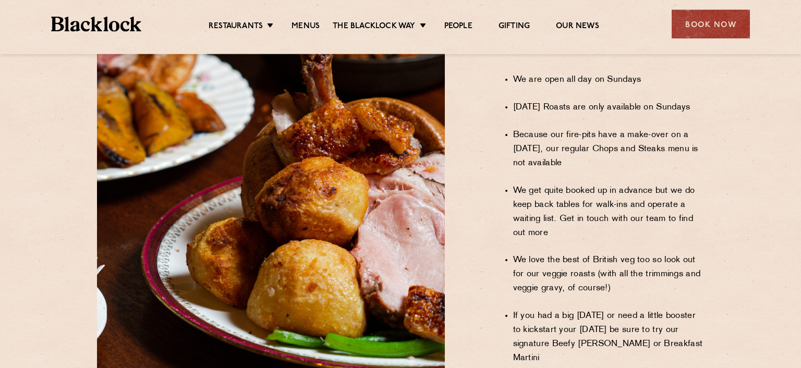
scroll to position [732, 0]
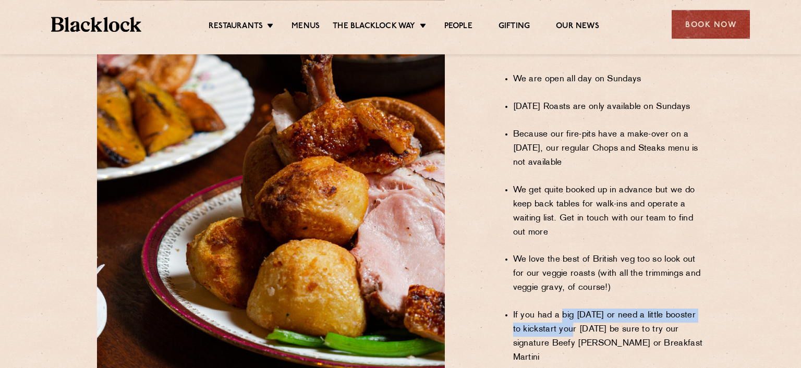
drag, startPoint x: 562, startPoint y: 274, endPoint x: 560, endPoint y: 297, distance: 23.0
click at [560, 309] on li "If you had a big Saturday or need a little booster to kickstart your Sunday be …" at bounding box center [608, 337] width 191 height 56
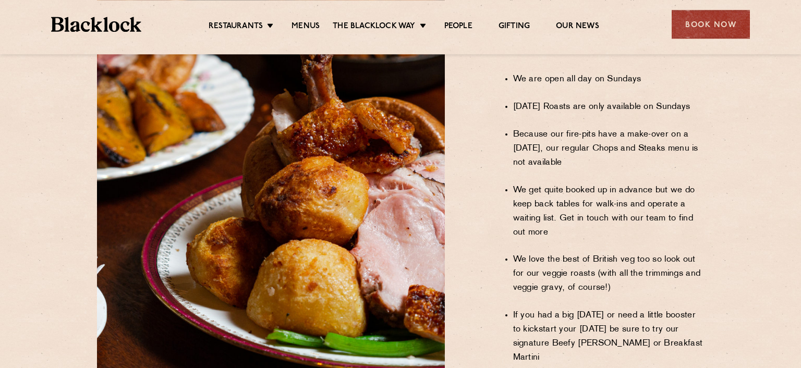
click at [560, 309] on li "If you had a big Saturday or need a little booster to kickstart your Sunday be …" at bounding box center [608, 337] width 191 height 56
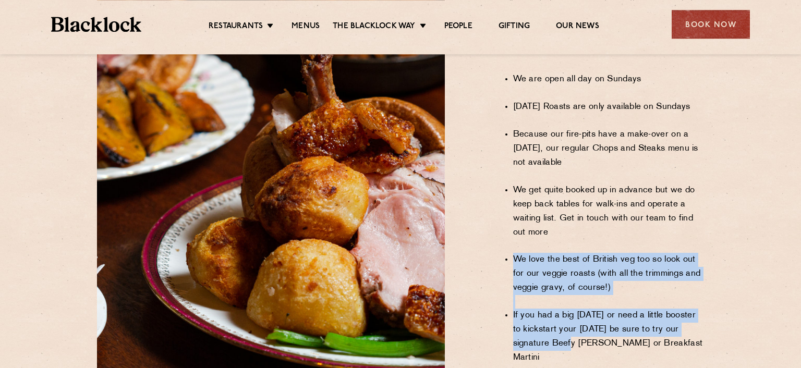
drag, startPoint x: 560, startPoint y: 297, endPoint x: 572, endPoint y: 263, distance: 35.8
click at [572, 263] on ul "We are open all day on Sundays Sunday Roasts are only available on Sundays Beca…" at bounding box center [608, 247] width 191 height 376
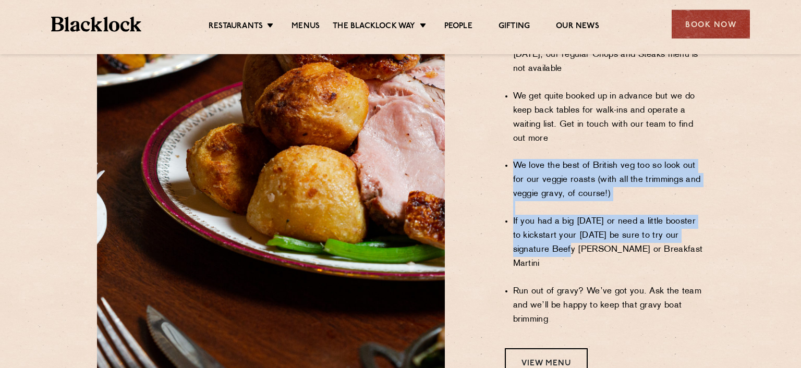
scroll to position [828, 0]
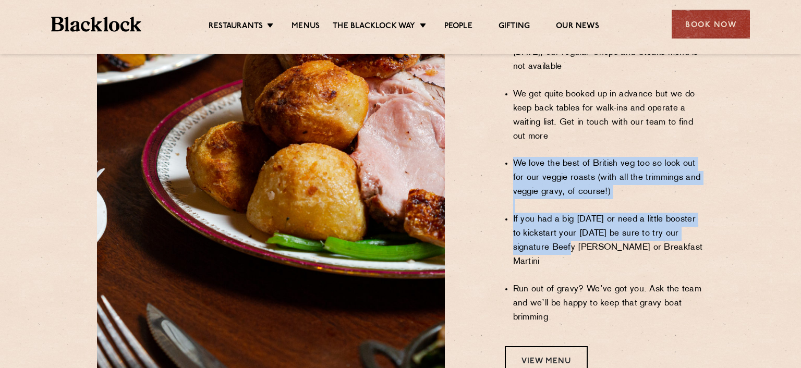
click at [622, 213] on li "If you had a big Saturday or need a little booster to kickstart your Sunday be …" at bounding box center [608, 241] width 191 height 56
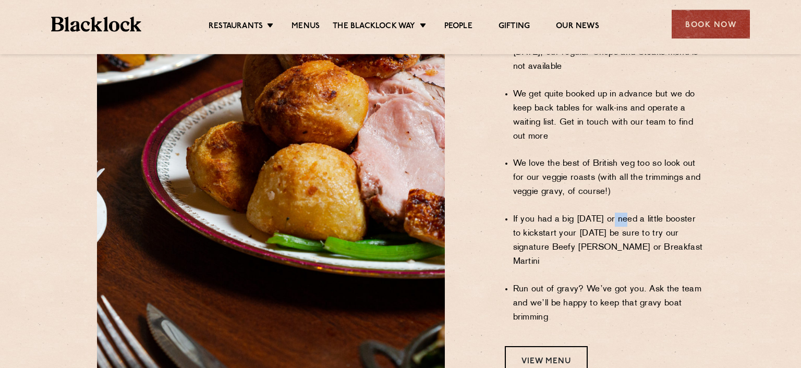
click at [622, 213] on li "If you had a big Saturday or need a little booster to kickstart your Sunday be …" at bounding box center [608, 241] width 191 height 56
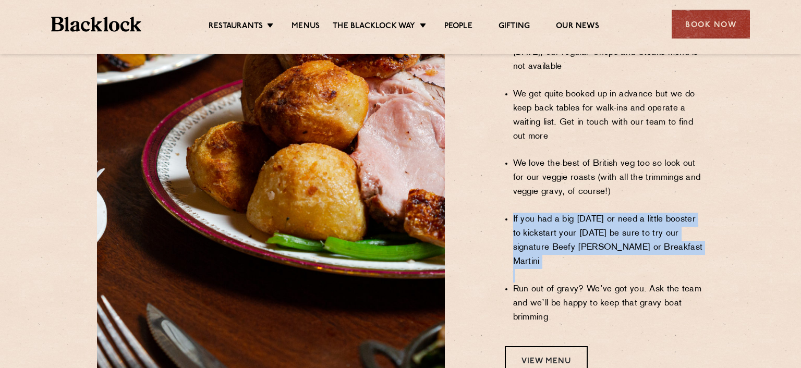
drag, startPoint x: 622, startPoint y: 179, endPoint x: 605, endPoint y: 237, distance: 60.9
click at [605, 237] on ul "We are open all day on Sundays Sunday Roasts are only available on Sundays Beca…" at bounding box center [608, 151] width 191 height 376
click at [605, 283] on li "Run out of gravy? We’ve got you. Ask the team and we’ll be happy to keep that g…" at bounding box center [608, 304] width 191 height 42
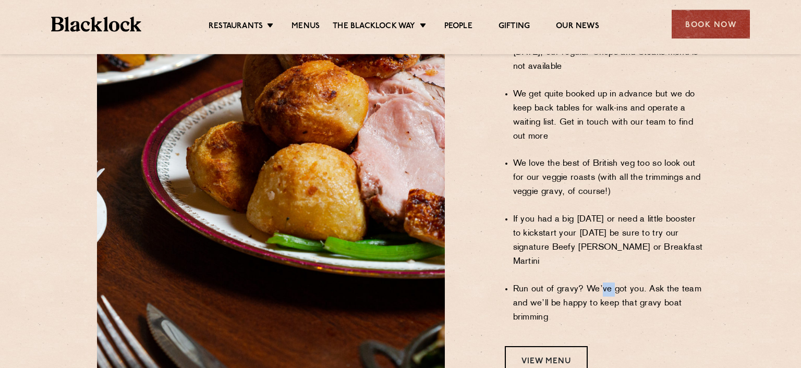
click at [605, 283] on li "Run out of gravy? We’ve got you. Ask the team and we’ll be happy to keep that g…" at bounding box center [608, 304] width 191 height 42
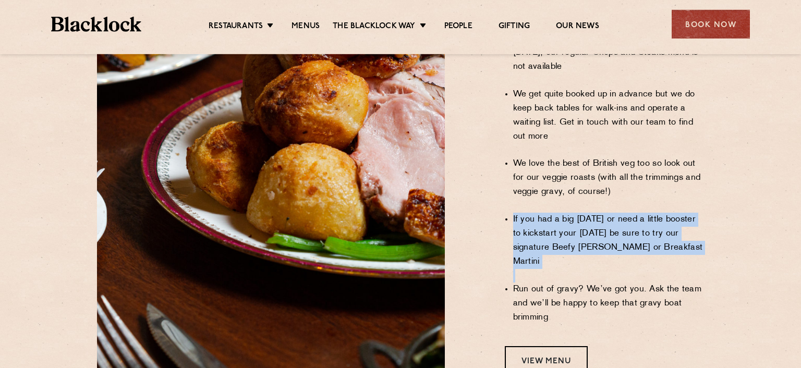
drag, startPoint x: 605, startPoint y: 237, endPoint x: 627, endPoint y: 180, distance: 61.6
click at [627, 180] on ul "We are open all day on Sundays Sunday Roasts are only available on Sundays Beca…" at bounding box center [608, 151] width 191 height 376
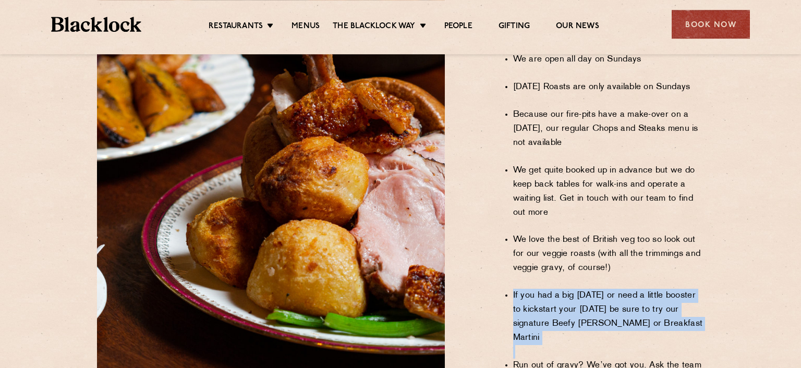
scroll to position [745, 0]
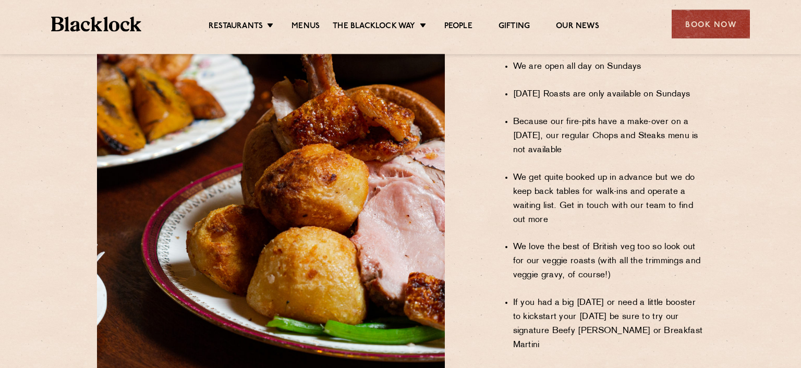
click at [627, 180] on li "We get quite booked up in advance but we do keep back tables for walk-ins and o…" at bounding box center [608, 199] width 191 height 56
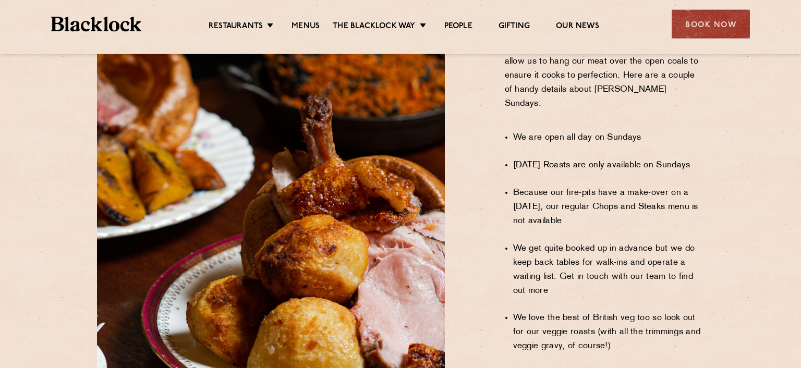
scroll to position [673, 0]
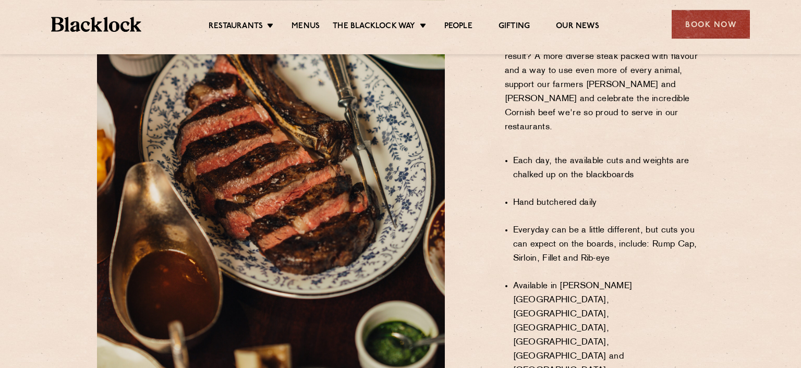
scroll to position [706, 0]
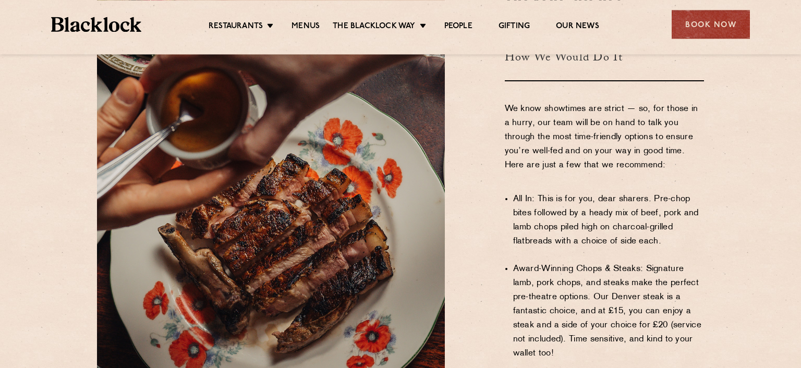
scroll to position [645, 0]
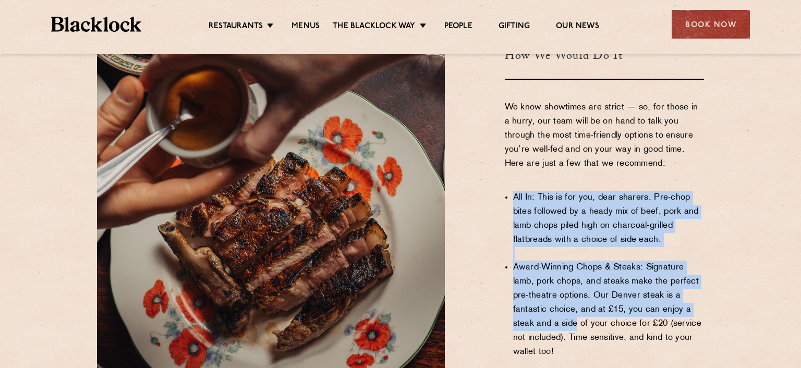
drag, startPoint x: 588, startPoint y: 225, endPoint x: 572, endPoint y: 299, distance: 75.4
click at [572, 299] on ul "All In: This is for you, dear sharers. Pre-chop bites followed by a heady mix o…" at bounding box center [608, 324] width 191 height 294
click at [572, 299] on li "Award-Winning Chops & Steaks: Signature lamb, pork chops, and steaks make the p…" at bounding box center [608, 310] width 191 height 99
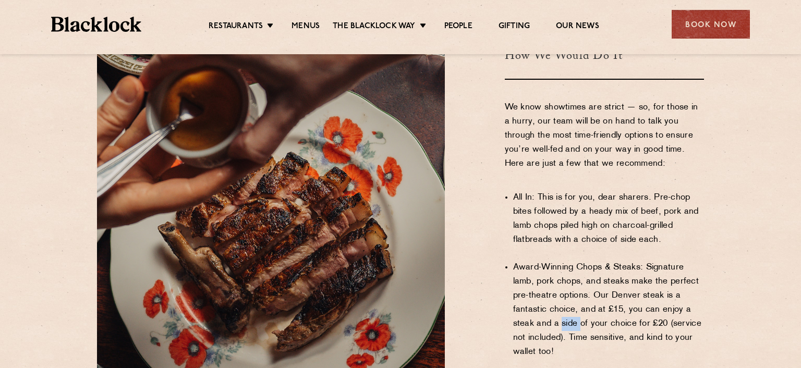
click at [572, 299] on li "Award-Winning Chops & Steaks: Signature lamb, pork chops, and steaks make the p…" at bounding box center [608, 310] width 191 height 99
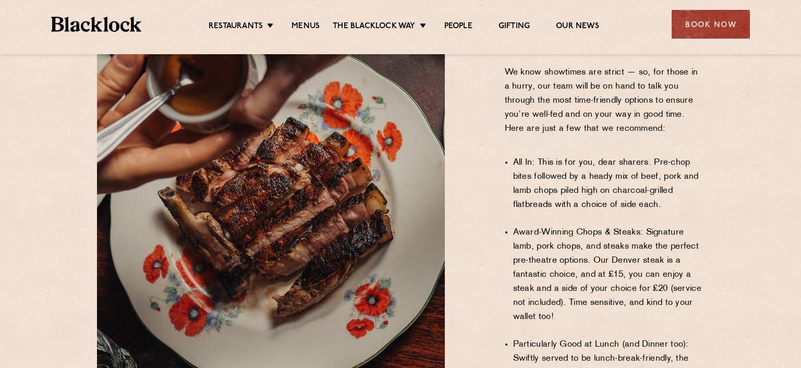
scroll to position [675, 0]
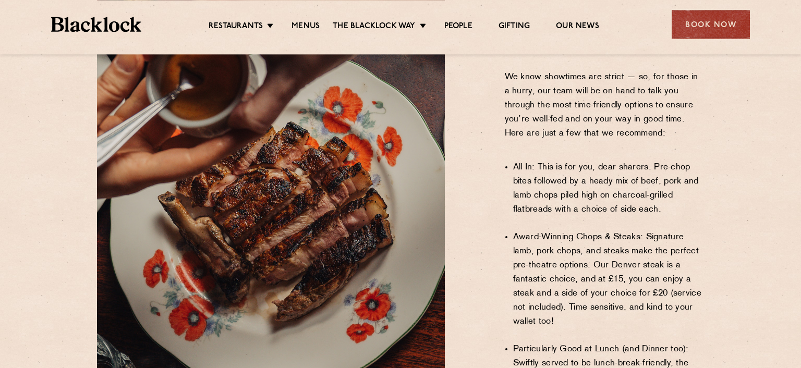
click at [606, 167] on li "All In: This is for you, dear sharers. Pre-chop bites followed by a heady mix o…" at bounding box center [608, 189] width 191 height 56
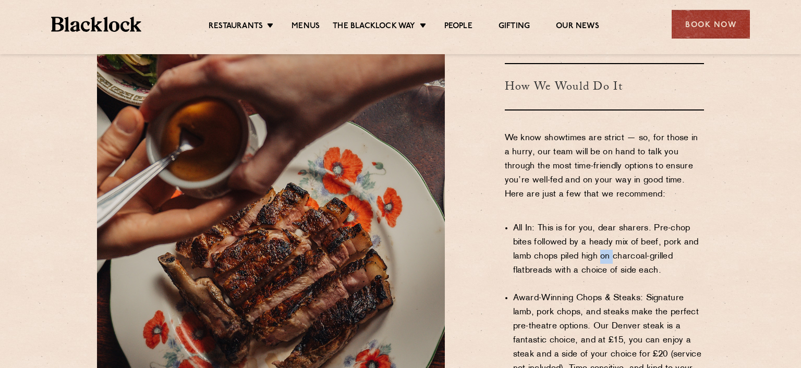
scroll to position [610, 0]
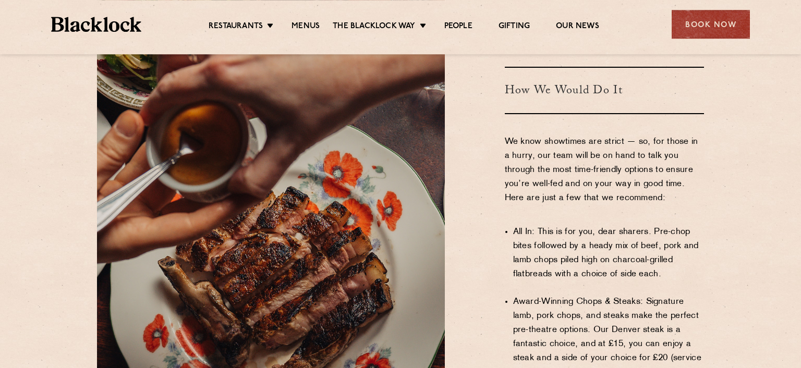
click at [606, 167] on p "We know showtimes are strict — so, for those in a hurry, our team will be on ha…" at bounding box center [605, 177] width 200 height 85
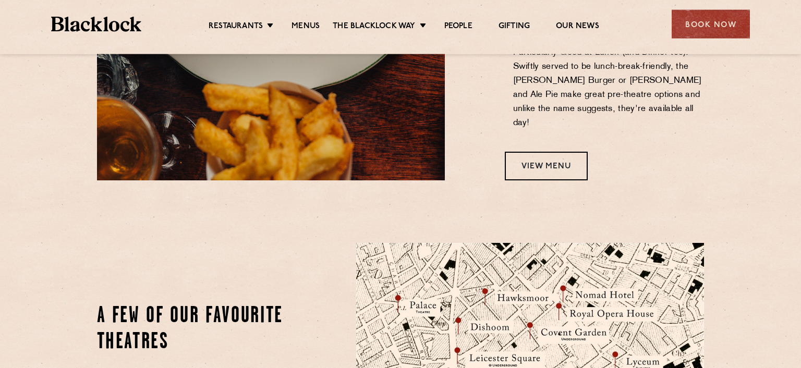
scroll to position [967, 0]
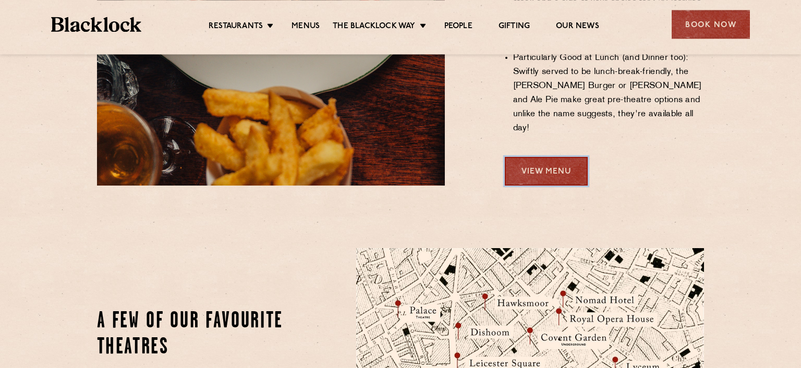
click at [564, 157] on link "View Menu" at bounding box center [546, 171] width 83 height 29
